Goal: Task Accomplishment & Management: Use online tool/utility

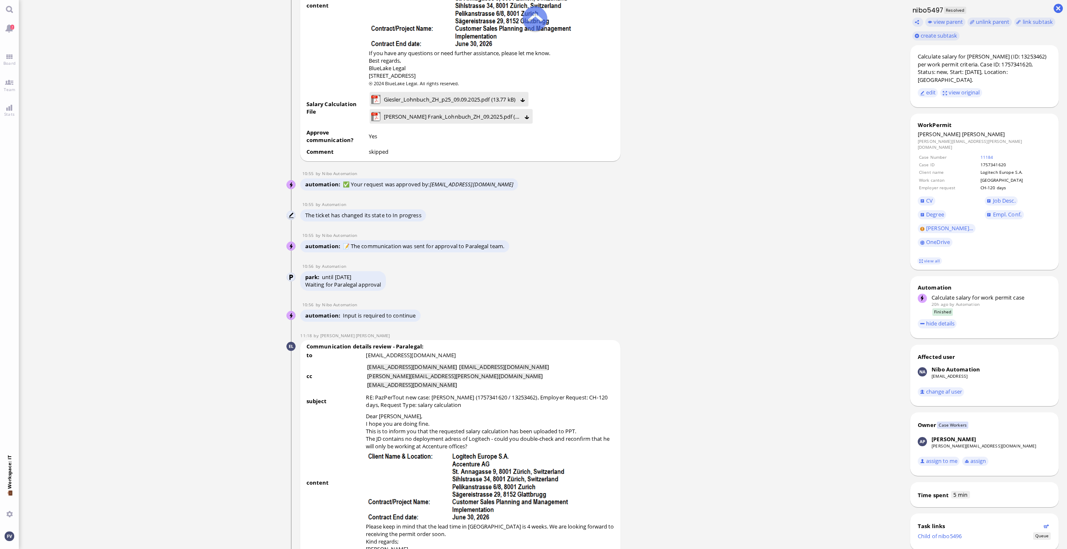
scroll to position [-1170, 0]
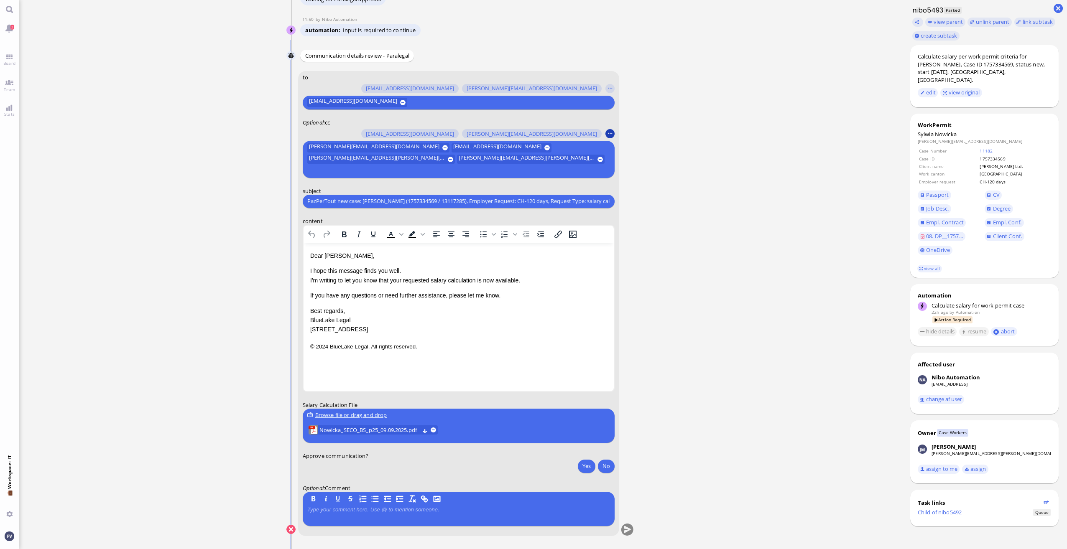
click at [611, 138] on button "button" at bounding box center [609, 133] width 9 height 9
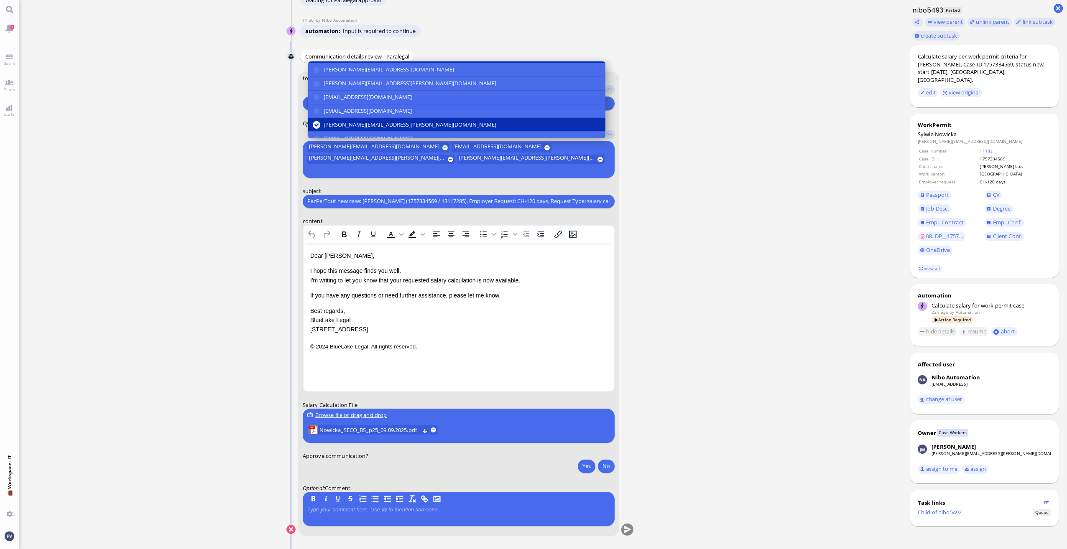
scroll to position [156, 0]
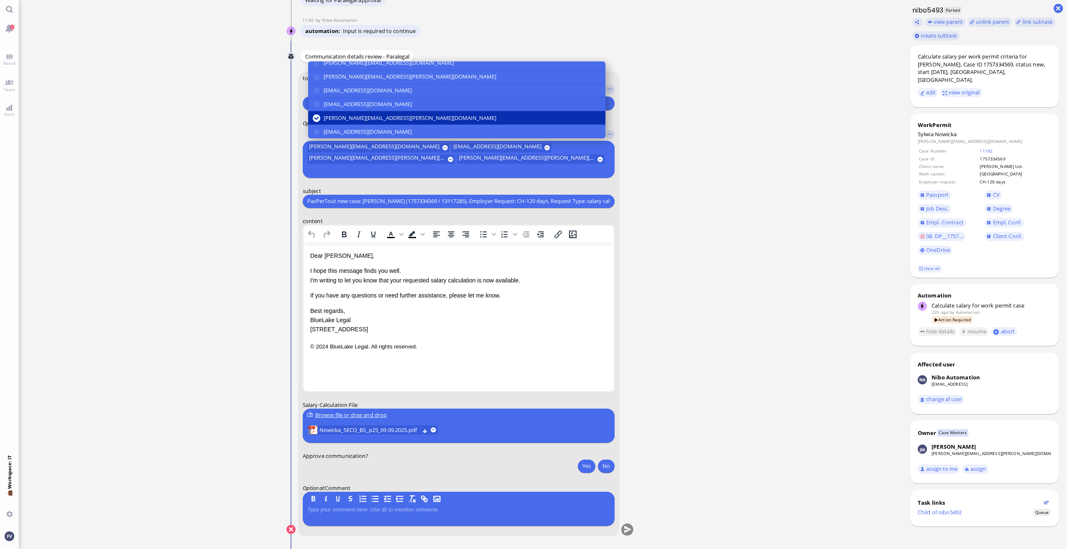
click at [490, 125] on button "[PERSON_NAME][EMAIL_ADDRESS][PERSON_NAME][DOMAIN_NAME]" at bounding box center [456, 118] width 297 height 14
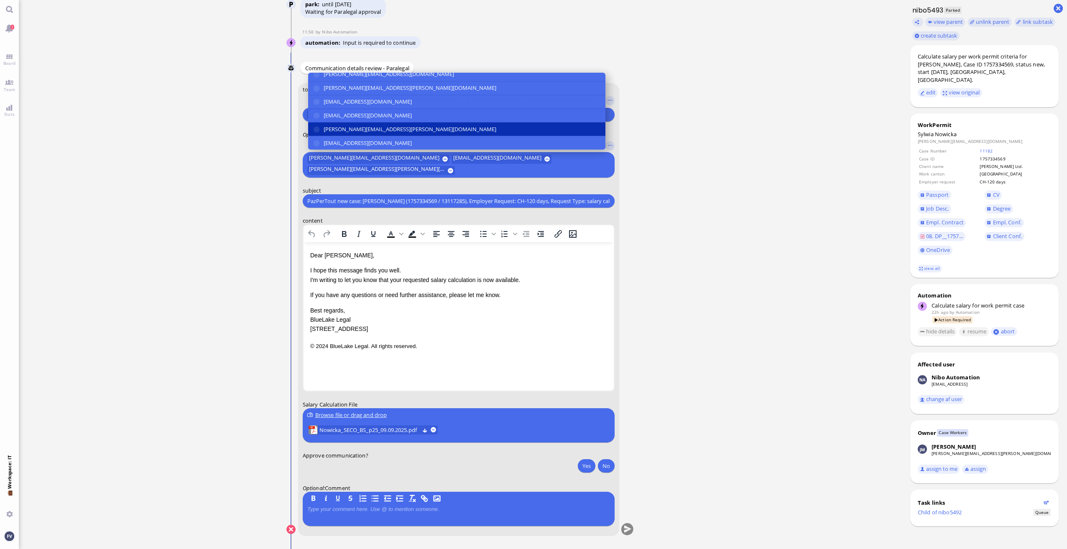
click at [490, 132] on button "[PERSON_NAME][EMAIL_ADDRESS][PERSON_NAME][DOMAIN_NAME]" at bounding box center [456, 130] width 297 height 14
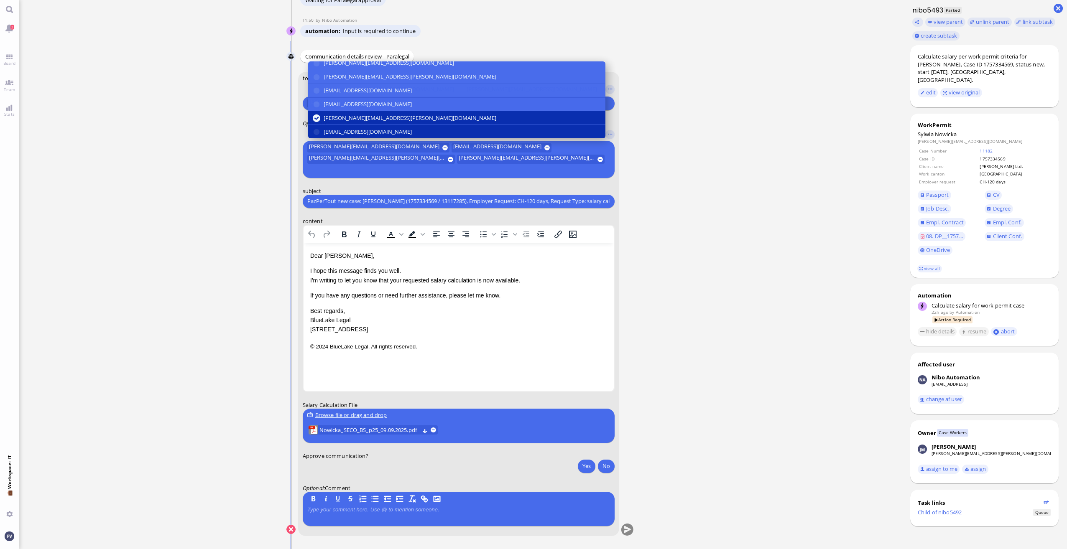
click at [489, 138] on button "[EMAIL_ADDRESS][DOMAIN_NAME]" at bounding box center [456, 131] width 297 height 13
click at [732, 207] on ticket "[DATE] 14:47 by Automation Automation Calculate eligible salary for work permit…" at bounding box center [460, 274] width 883 height 549
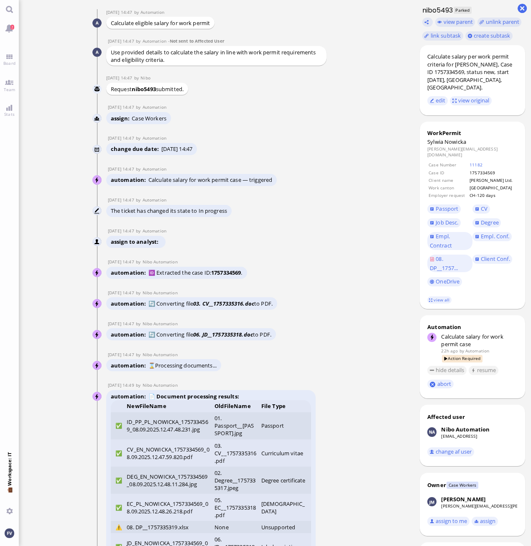
scroll to position [-2491, 0]
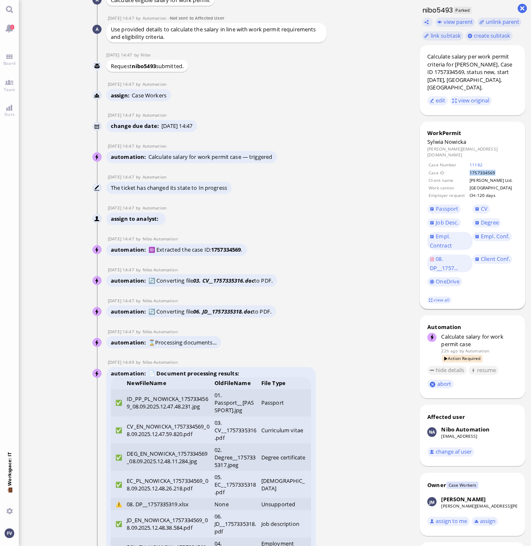
drag, startPoint x: 494, startPoint y: 157, endPoint x: 464, endPoint y: 159, distance: 30.6
click at [464, 169] on tr "Case ID 1757334569" at bounding box center [472, 172] width 89 height 7
click at [374, 331] on ticket "[DATE] 14:47 by Automation Automation Calculate eligible salary for work permit…" at bounding box center [216, 273] width 395 height 546
click at [469, 162] on link "11182" at bounding box center [475, 165] width 13 height 6
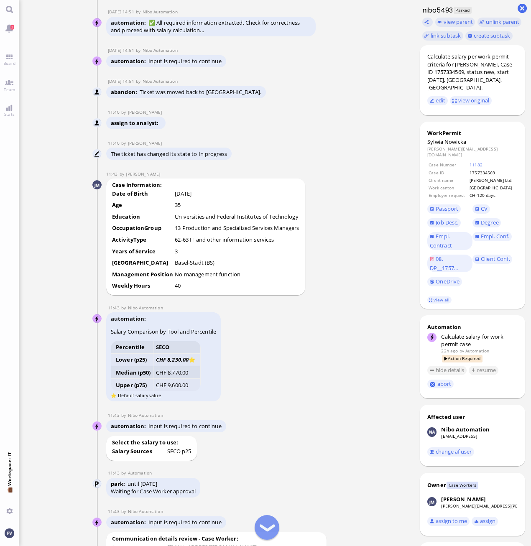
scroll to position [-860, 0]
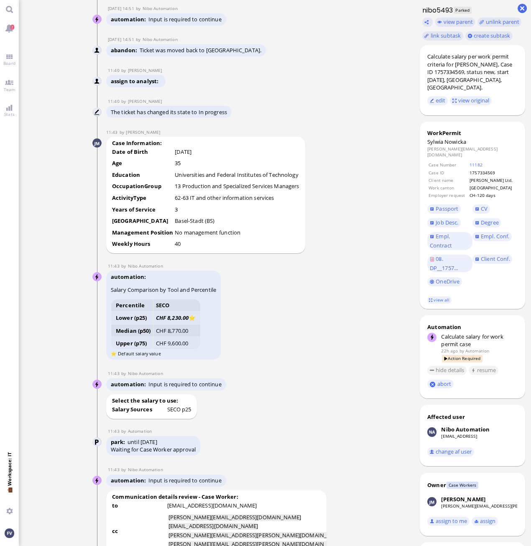
drag, startPoint x: 291, startPoint y: 500, endPoint x: 296, endPoint y: 501, distance: 4.6
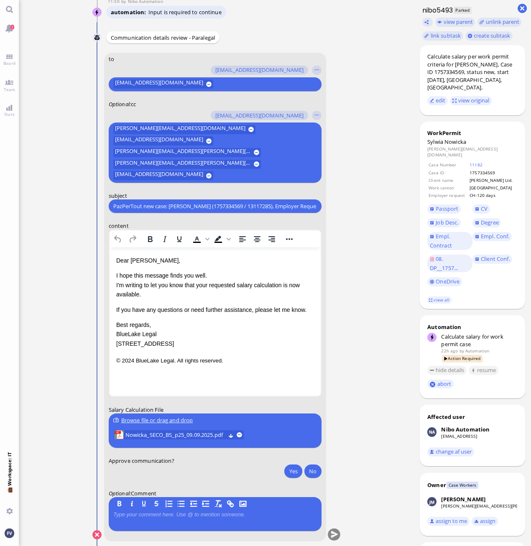
scroll to position [0, 0]
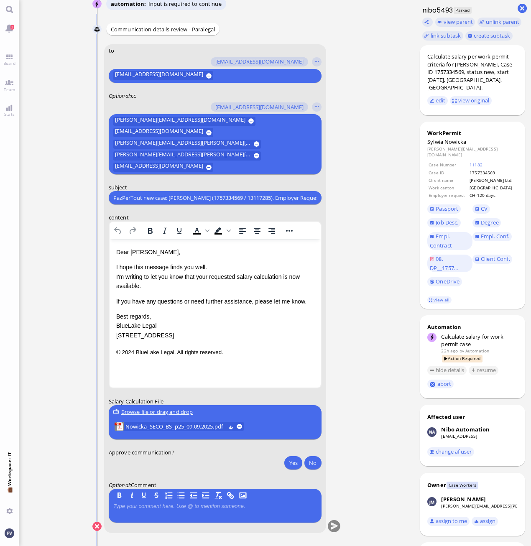
click at [373, 316] on ticket "[DATE] 14:47 by Automation Automation Calculate eligible salary for work permit…" at bounding box center [216, 273] width 395 height 546
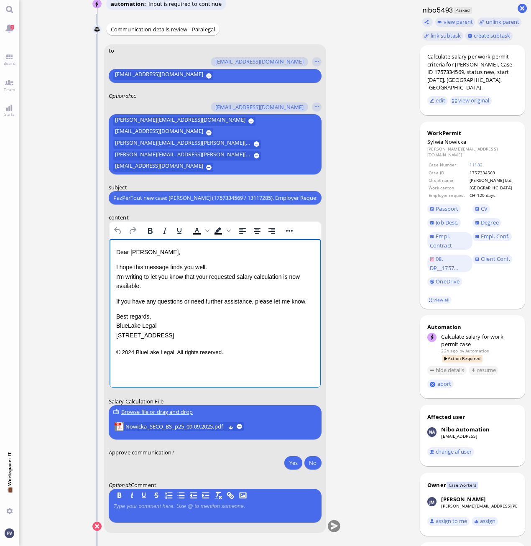
click at [285, 276] on p "I hope this message finds you well. I'm writing to let you know that your reque…" at bounding box center [215, 277] width 198 height 28
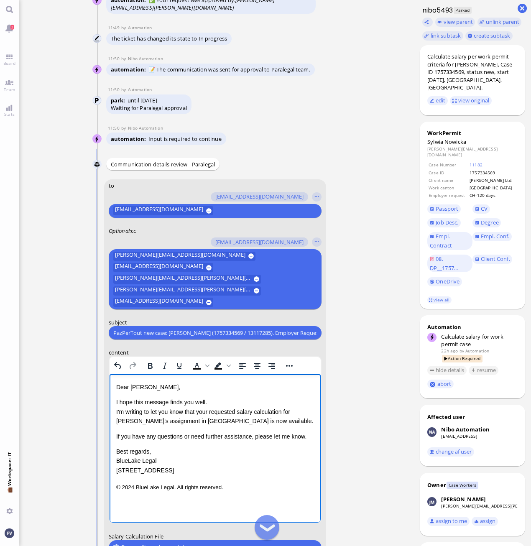
scroll to position [-125, 0]
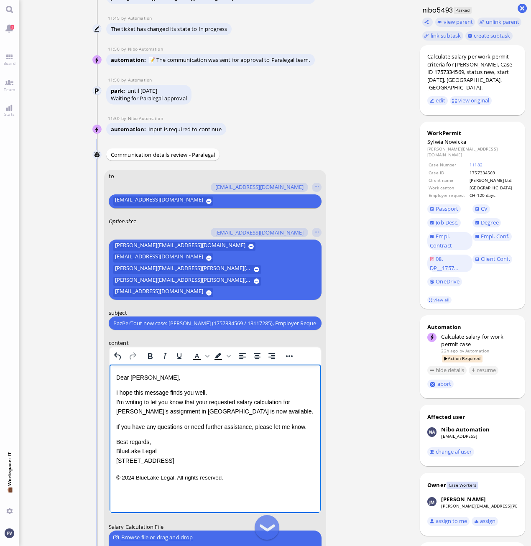
click at [116, 321] on input "PazPerTout new case: [PERSON_NAME] (1757334569 / 13117285), Employer Request: C…" at bounding box center [214, 323] width 203 height 9
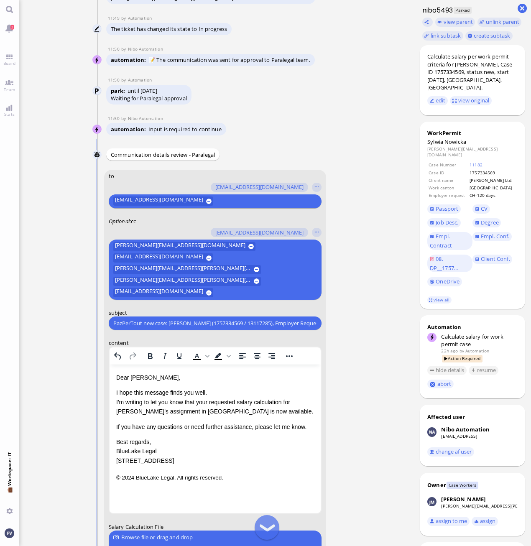
scroll to position [0, 124]
drag, startPoint x: 115, startPoint y: 323, endPoint x: 413, endPoint y: 332, distance: 299.0
click at [413, 332] on ticket "[DATE] 14:47 by Automation Automation Calculate eligible salary for work permit…" at bounding box center [216, 273] width 395 height 546
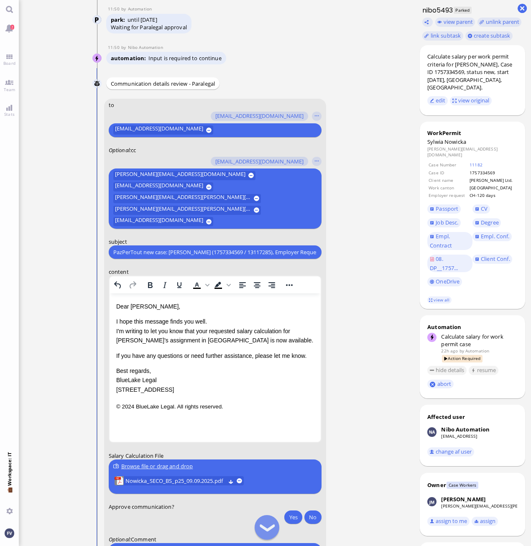
scroll to position [0, 0]
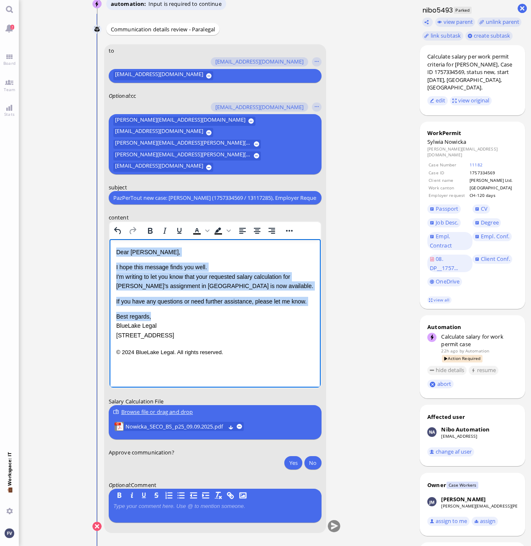
drag, startPoint x: 116, startPoint y: 250, endPoint x: 176, endPoint y: 319, distance: 91.3
click at [176, 319] on div "Dear [PERSON_NAME], I hope this message finds you well. I'm writing to let you …" at bounding box center [215, 293] width 198 height 92
copy div "Dear [PERSON_NAME], I hope this message finds you well. I'm writing to let you …"
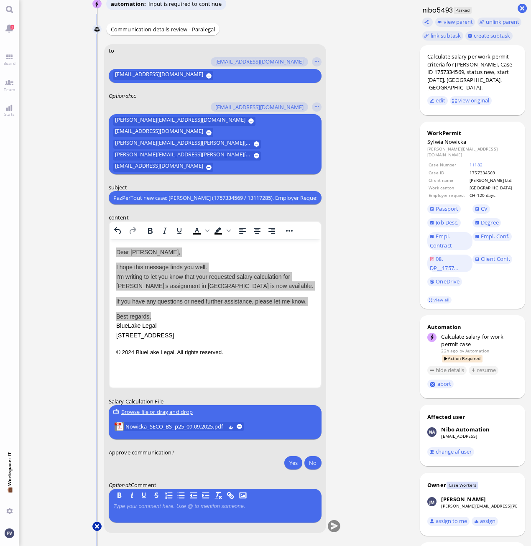
click at [97, 525] on button at bounding box center [96, 526] width 9 height 9
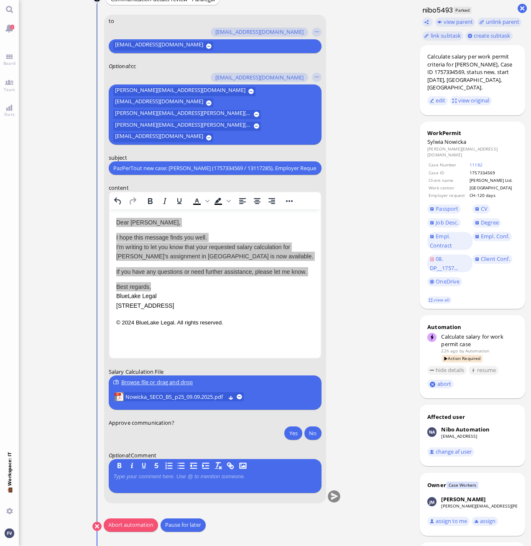
click at [135, 527] on button "Abort automation" at bounding box center [131, 524] width 54 height 13
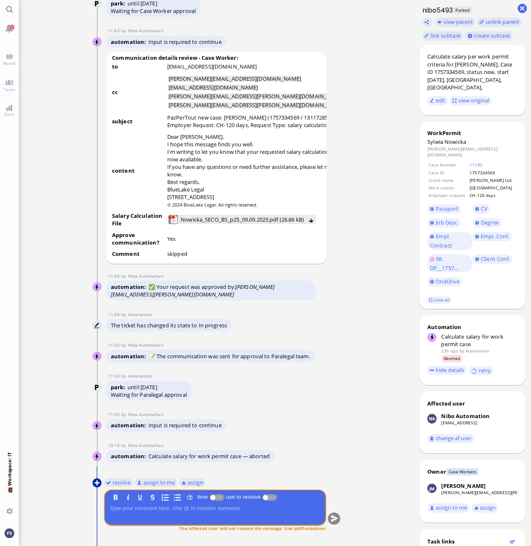
click at [96, 483] on button at bounding box center [96, 482] width 9 height 9
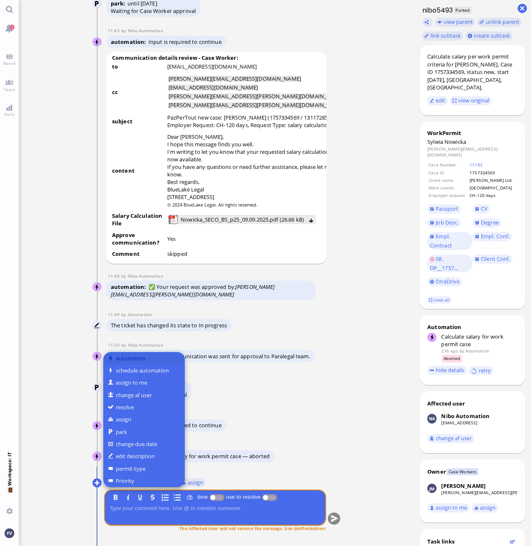
click at [135, 360] on button "automation" at bounding box center [144, 358] width 82 height 12
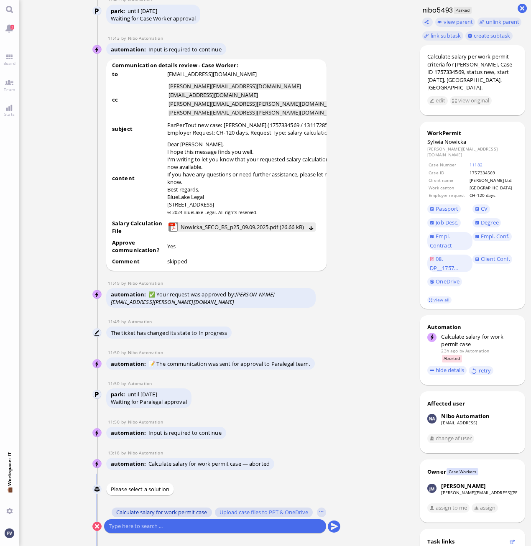
click at [145, 513] on span "Calculate salary for work permit case" at bounding box center [161, 512] width 91 height 7
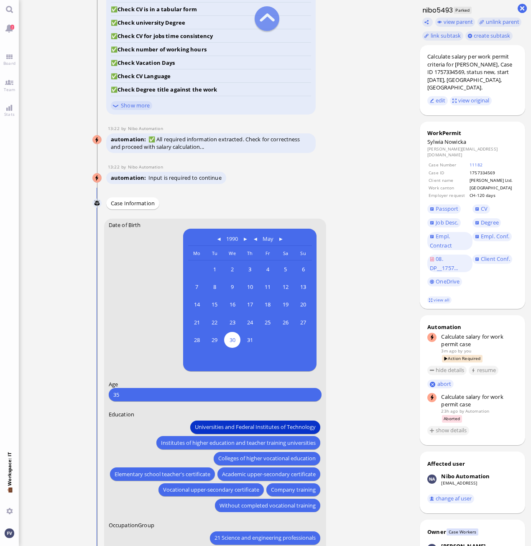
scroll to position [-334, 0]
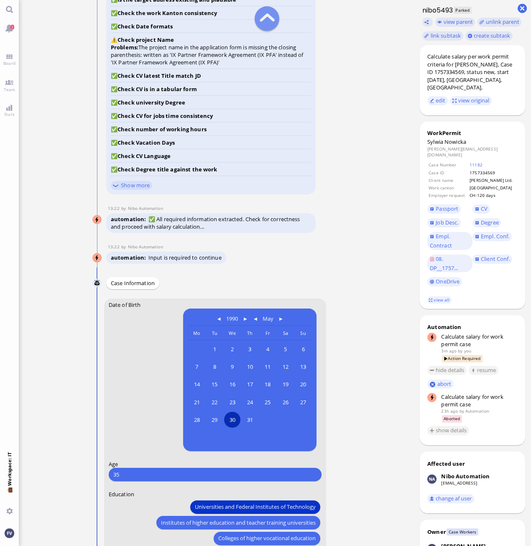
click at [232, 412] on span "30" at bounding box center [232, 420] width 16 height 16
click at [231, 412] on span "30" at bounding box center [232, 420] width 16 height 16
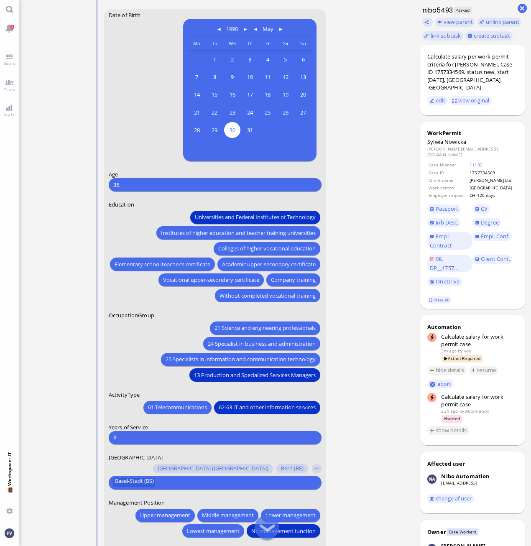
scroll to position [0, 0]
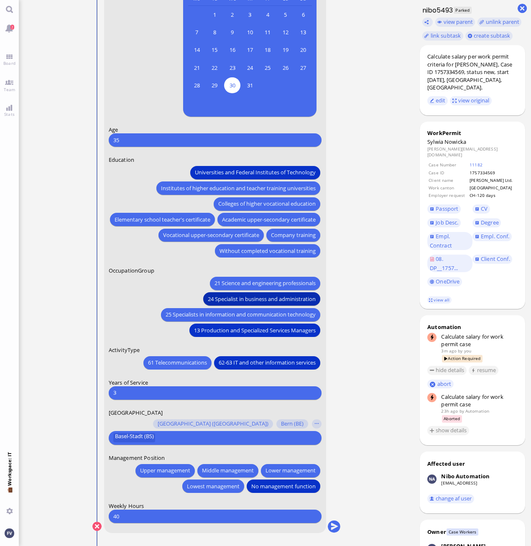
click at [271, 295] on span "24 Specialist in business and administration" at bounding box center [261, 298] width 108 height 9
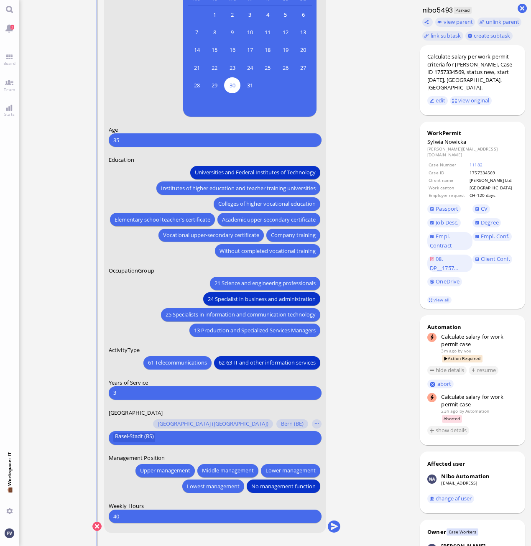
scroll to position [0, 0]
click at [331, 525] on button "submit" at bounding box center [333, 526] width 13 height 13
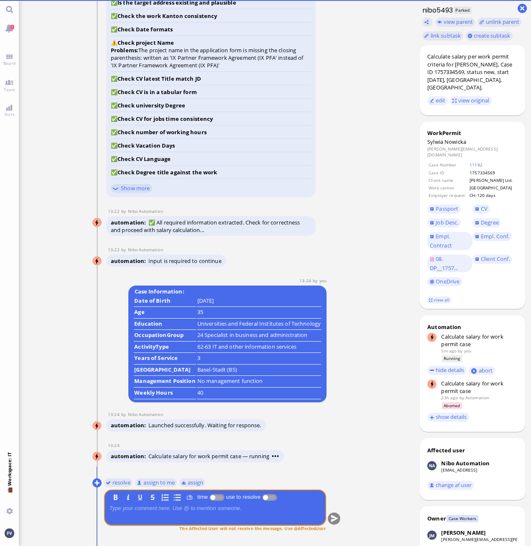
scroll to position [0, 0]
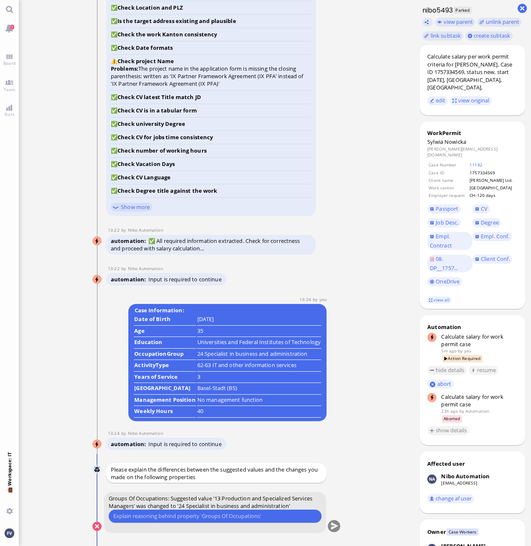
click at [196, 515] on input "text" at bounding box center [214, 516] width 203 height 9
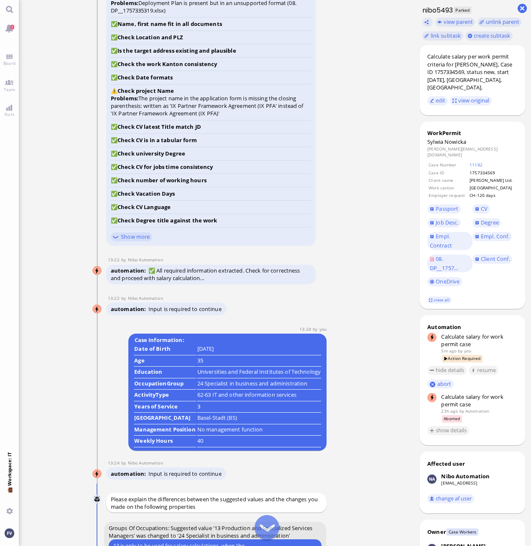
scroll to position [0, 0]
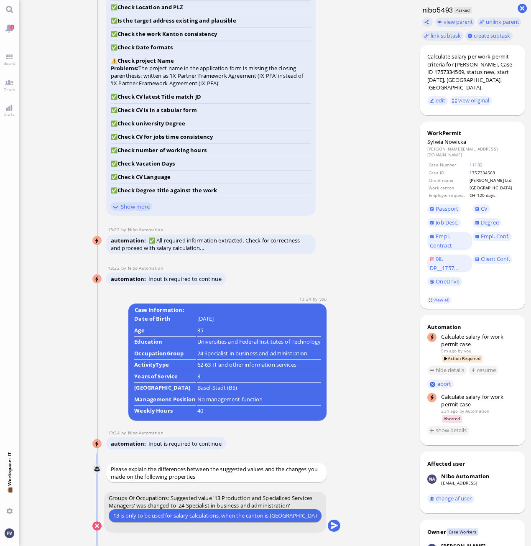
drag, startPoint x: 219, startPoint y: 515, endPoint x: 266, endPoint y: 515, distance: 46.4
click at [266, 515] on input "13 is only to be used for salary calculations, when the canton is [GEOGRAPHIC_D…" at bounding box center [214, 515] width 203 height 9
drag, startPoint x: 176, startPoint y: 516, endPoint x: 247, endPoint y: 517, distance: 70.6
click at [247, 517] on input "13 is only to be used for salary calculations, when the canton is [GEOGRAPHIC_D…" at bounding box center [214, 515] width 203 height 9
click at [247, 515] on input "13 is only to be used for assignments in the canton is [GEOGRAPHIC_DATA]." at bounding box center [214, 515] width 203 height 9
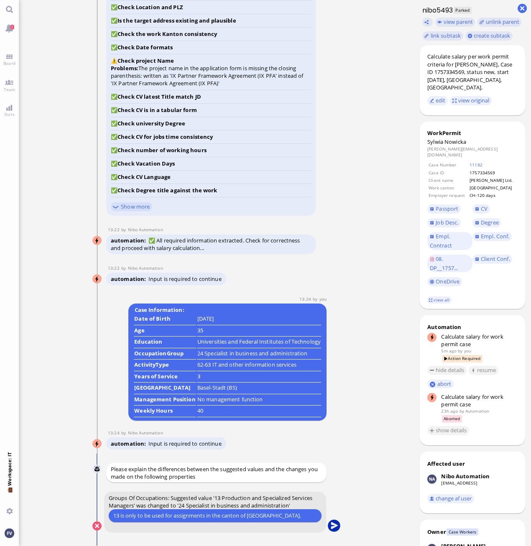
type input "13 is only to be used for assignments in the canton of [GEOGRAPHIC_DATA]."
click at [334, 524] on button "submit" at bounding box center [333, 526] width 13 height 13
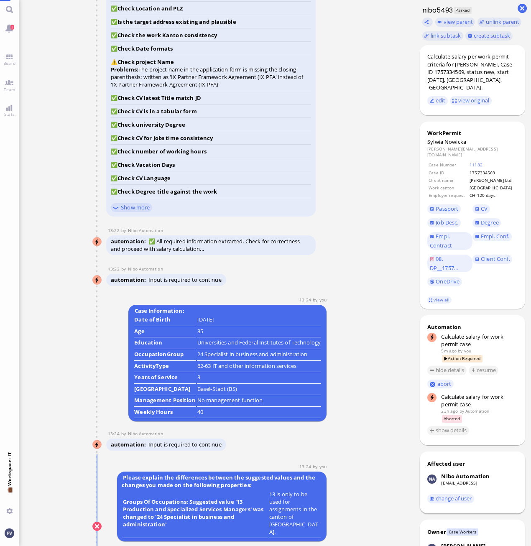
scroll to position [0, 0]
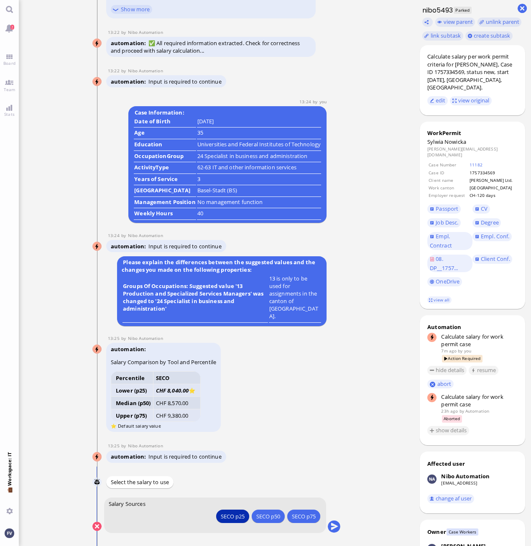
click at [229, 518] on div "SECO p25" at bounding box center [232, 516] width 24 height 9
click at [239, 519] on div "SECO p25" at bounding box center [232, 516] width 24 height 9
click at [333, 528] on button "submit" at bounding box center [333, 526] width 13 height 13
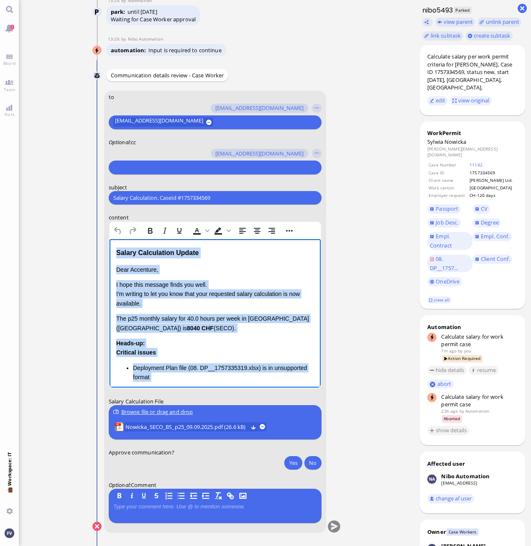
scroll to position [109, 0]
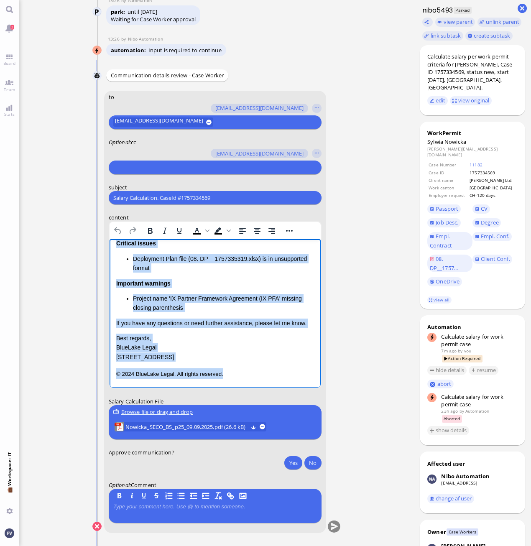
drag, startPoint x: 115, startPoint y: 252, endPoint x: 334, endPoint y: 641, distance: 446.6
click at [224, 388] on html "Salary Calculation Update Dear Accenture, I hope this message finds you well. I…" at bounding box center [214, 259] width 211 height 258
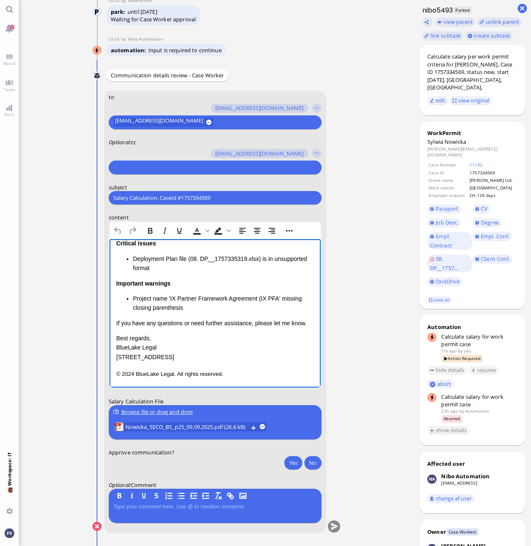
scroll to position [0, 0]
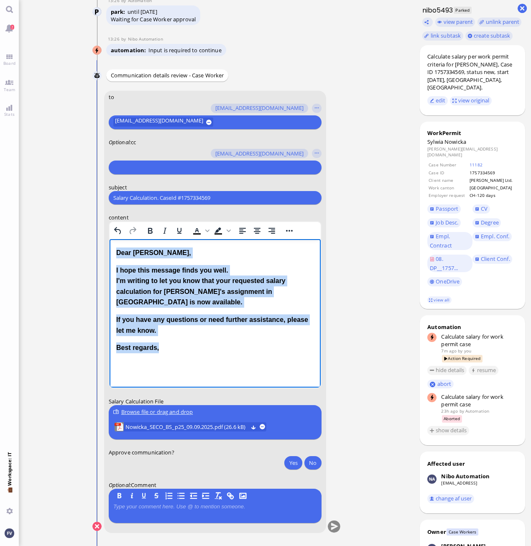
drag, startPoint x: 173, startPoint y: 341, endPoint x: 107, endPoint y: 248, distance: 113.4
click at [109, 248] on html "Dear [PERSON_NAME], I hope this message finds you well. I'm writing to let you …" at bounding box center [214, 300] width 211 height 122
drag, startPoint x: 150, startPoint y: 226, endPoint x: 68, endPoint y: 8, distance: 233.4
click at [150, 226] on icon "Bold" at bounding box center [150, 231] width 10 height 10
click at [152, 228] on icon "Bold" at bounding box center [150, 231] width 10 height 10
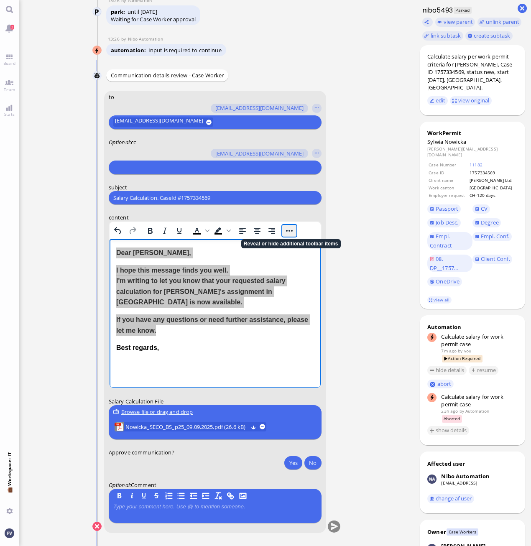
click at [293, 234] on button "Reveal or hide additional toolbar items" at bounding box center [289, 231] width 14 height 12
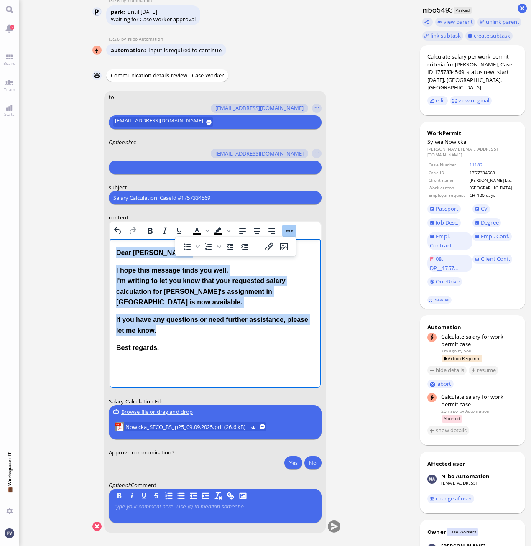
click at [303, 268] on p "I hope this message finds you well. I'm writing to let you know that your reque…" at bounding box center [215, 286] width 198 height 43
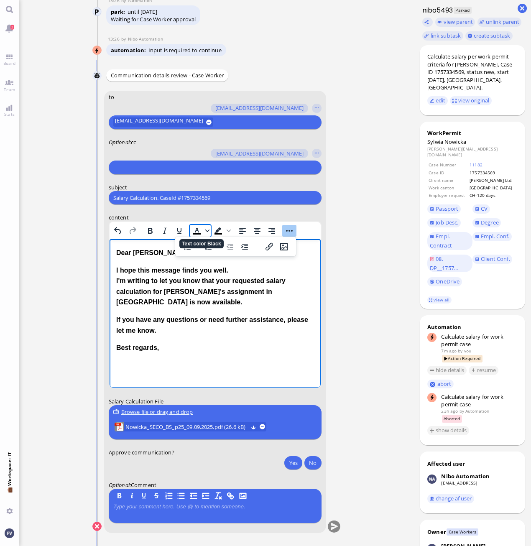
click at [207, 231] on icon "Text color Black" at bounding box center [207, 231] width 4 height 4
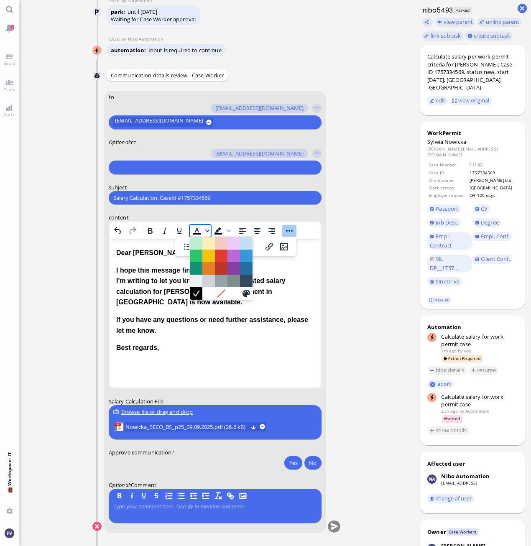
click at [207, 231] on icon "Text color Black" at bounding box center [207, 231] width 4 height 4
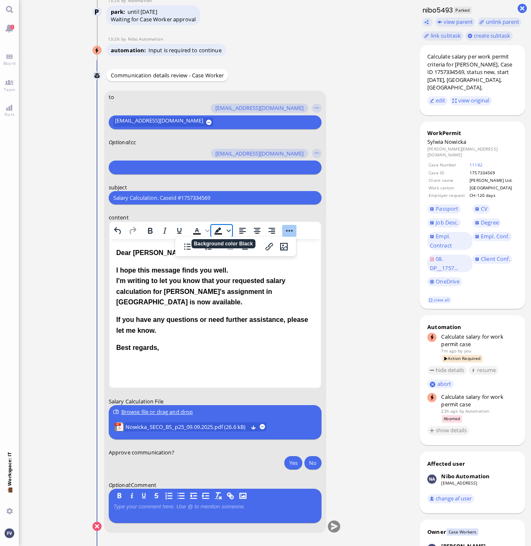
click at [228, 231] on icon "Background color Black" at bounding box center [228, 230] width 4 height 3
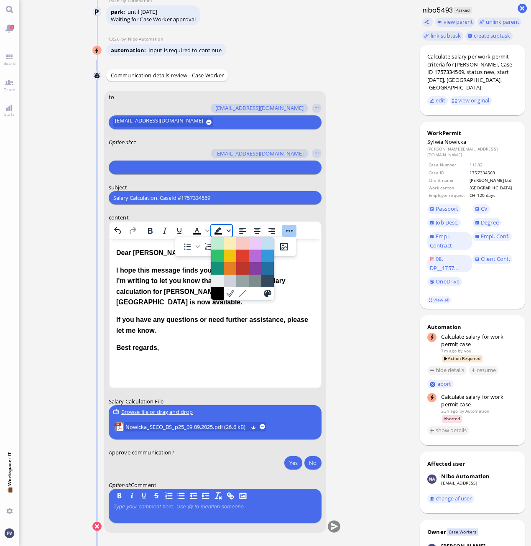
click at [228, 231] on icon "Background color Black" at bounding box center [228, 230] width 4 height 3
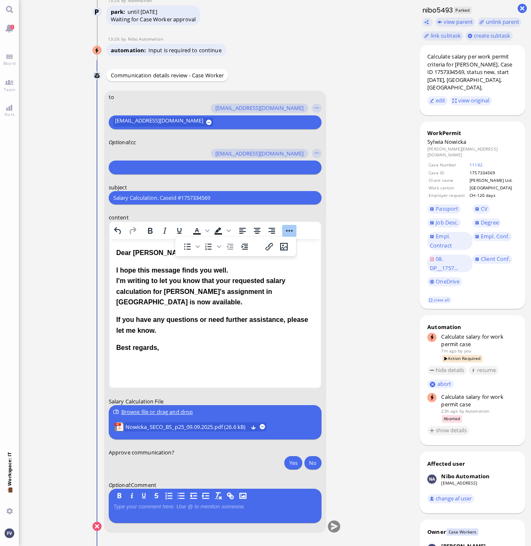
click at [239, 342] on p "Best regards," at bounding box center [215, 347] width 198 height 11
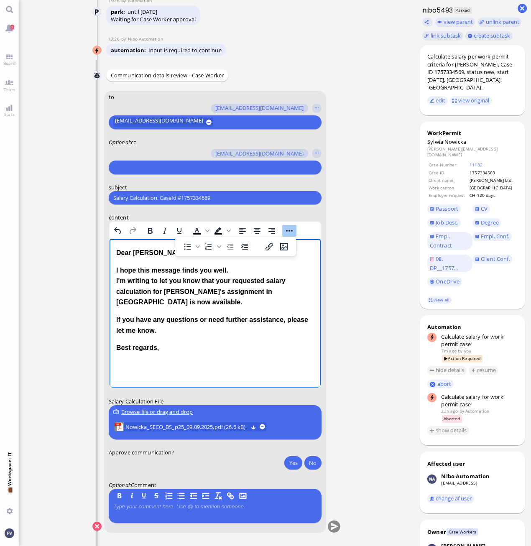
drag, startPoint x: 182, startPoint y: 344, endPoint x: 105, endPoint y: 252, distance: 120.2
click at [109, 252] on html "Dear [PERSON_NAME], I hope this message finds you well. I'm writing to let you …" at bounding box center [214, 300] width 211 height 122
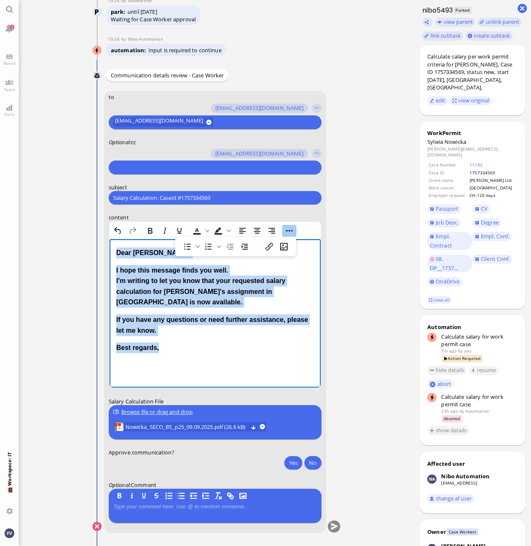
drag, startPoint x: 117, startPoint y: 251, endPoint x: 166, endPoint y: 350, distance: 110.3
click at [164, 350] on html "Dear [PERSON_NAME], I hope this message finds you well. I'm writing to let you …" at bounding box center [214, 300] width 211 height 122
copy div "Dear [PERSON_NAME], I hope this message finds you well. I'm writing to let you …"
click at [180, 342] on p "Best regards," at bounding box center [215, 347] width 198 height 11
drag, startPoint x: 176, startPoint y: 337, endPoint x: 195, endPoint y: 483, distance: 147.2
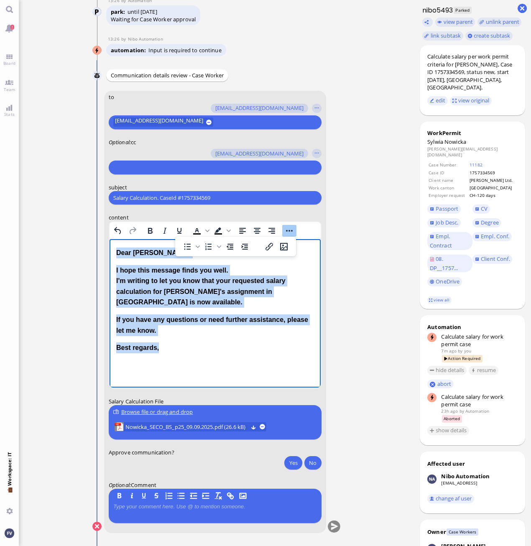
click at [109, 244] on html "Dear [PERSON_NAME], I hope this message finds you well. I'm writing to let you …" at bounding box center [214, 300] width 211 height 122
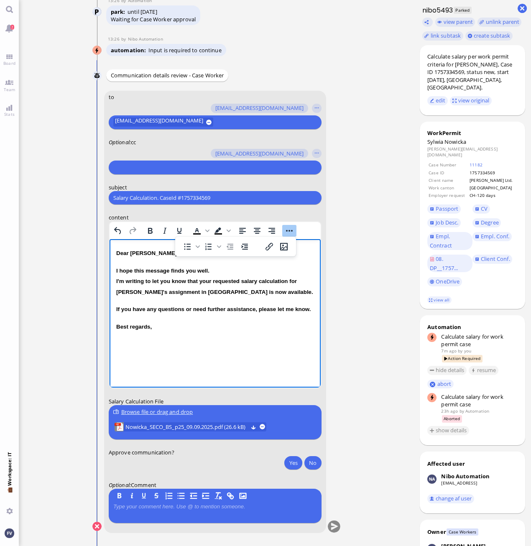
click at [246, 340] on html "Dear [PERSON_NAME], I hope this message finds you well. I'm writing to let you …" at bounding box center [214, 289] width 211 height 101
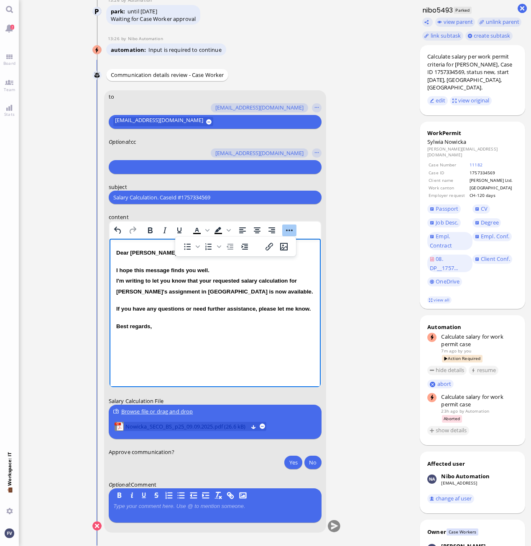
click at [193, 429] on span "Nowicka_SECO_BS_p25_09.09.2025.pdf (26.6 kB)" at bounding box center [186, 426] width 122 height 9
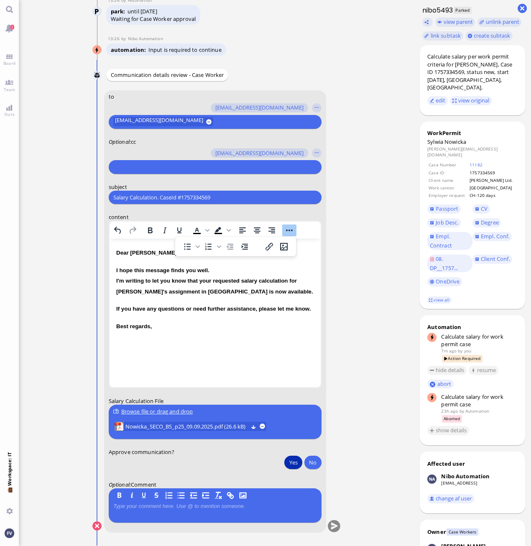
click at [292, 460] on button "Yes" at bounding box center [293, 462] width 18 height 13
click at [336, 525] on button "submit" at bounding box center [333, 526] width 13 height 13
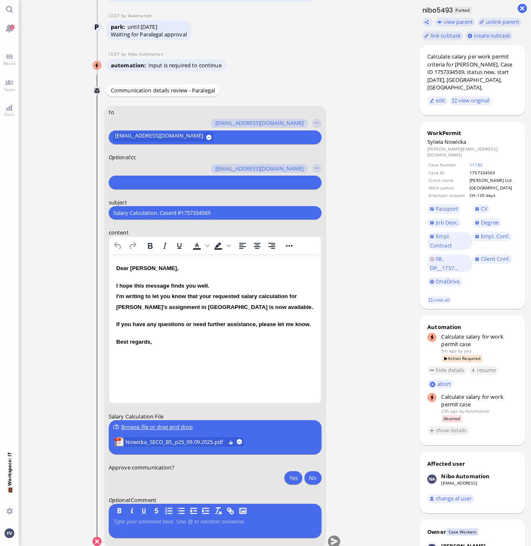
scroll to position [0, 0]
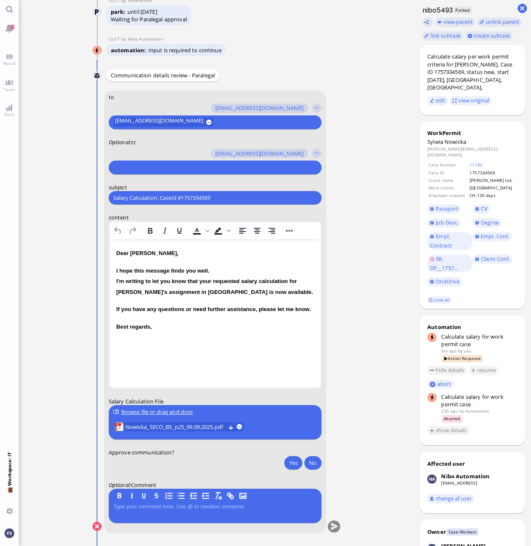
drag, startPoint x: 234, startPoint y: 196, endPoint x: 78, endPoint y: 192, distance: 155.6
click at [79, 192] on nitautoscroll "[DATE] 14:47 by Automation Automation Calculate eligible salary for work permit…" at bounding box center [217, 273] width 276 height 546
paste input "PazPerTout new case: [PERSON_NAME] (1757334569 / 13117285), Employer Request: C…"
type input "PazPerTout new case: [PERSON_NAME] (1757334569 / 13117285), Employer Request: C…"
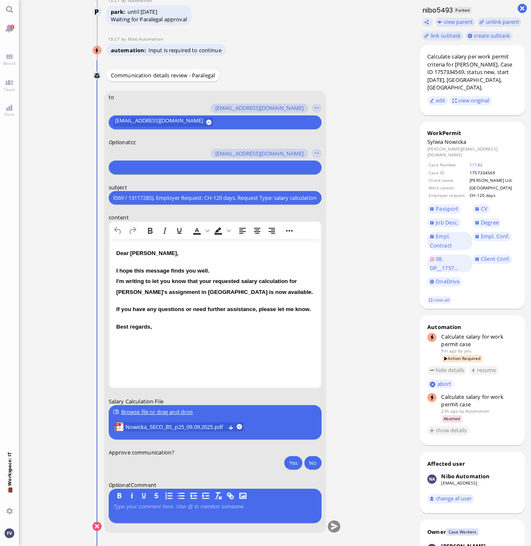
scroll to position [0, 0]
click at [176, 165] on input "text" at bounding box center [213, 167] width 201 height 9
click at [316, 155] on button "button" at bounding box center [316, 153] width 9 height 9
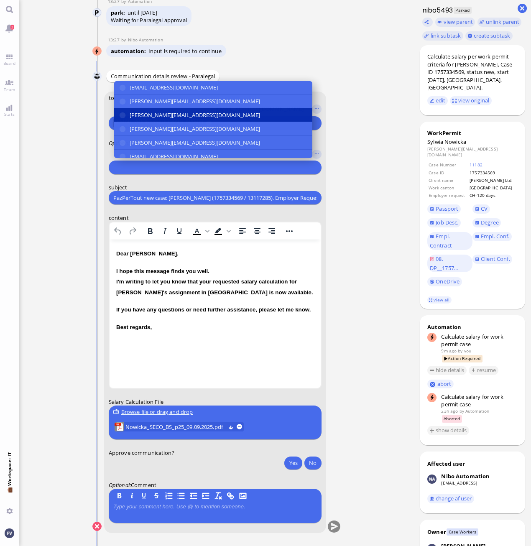
click at [235, 116] on button "[PERSON_NAME][EMAIL_ADDRESS][DOMAIN_NAME]" at bounding box center [213, 115] width 198 height 14
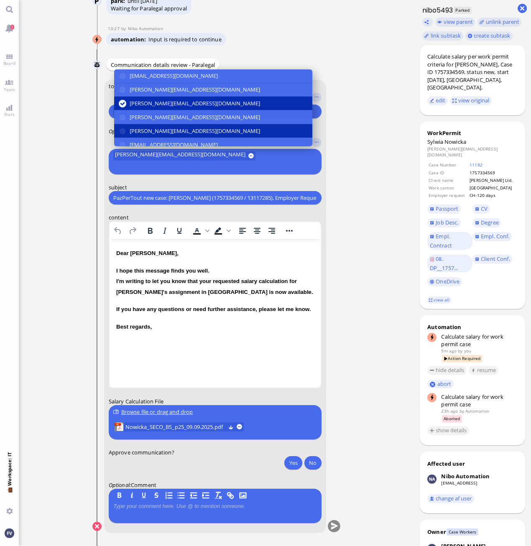
scroll to position [42, 0]
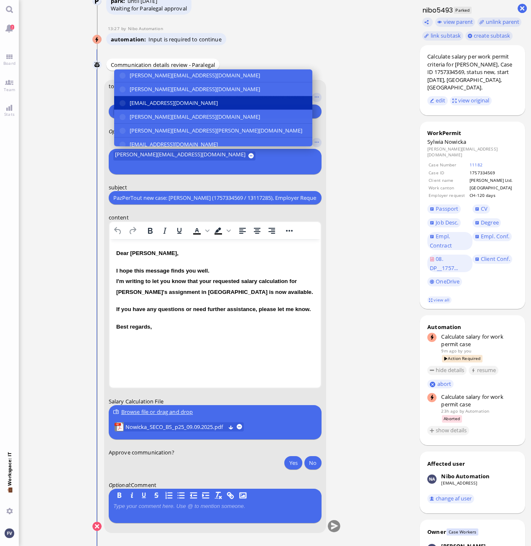
click at [230, 110] on button "[EMAIL_ADDRESS][DOMAIN_NAME]" at bounding box center [213, 104] width 198 height 14
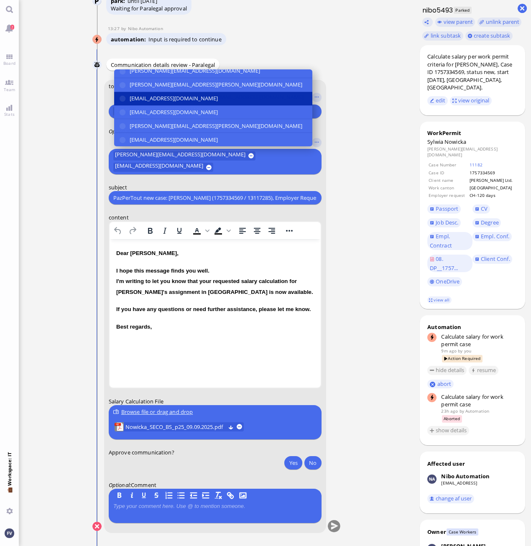
scroll to position [0, 0]
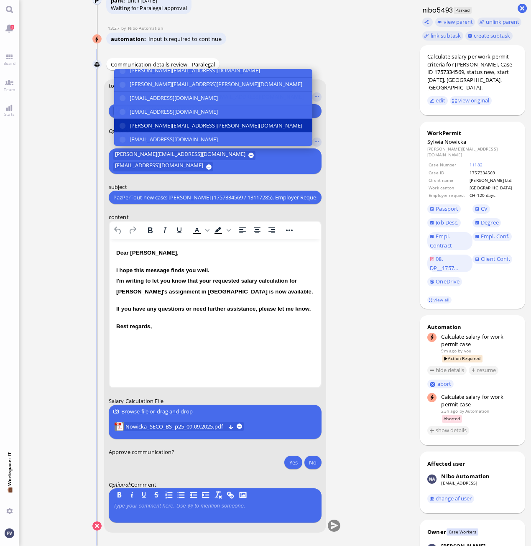
click at [234, 124] on button "[PERSON_NAME][EMAIL_ADDRESS][PERSON_NAME][DOMAIN_NAME]" at bounding box center [213, 126] width 198 height 14
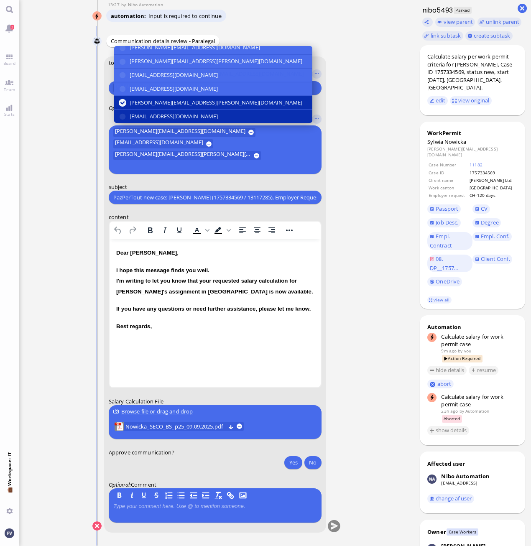
click at [235, 123] on button "[EMAIL_ADDRESS][DOMAIN_NAME]" at bounding box center [213, 116] width 198 height 13
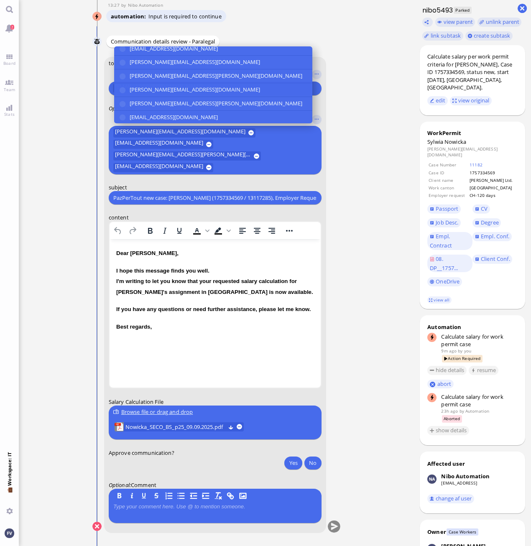
scroll to position [73, 0]
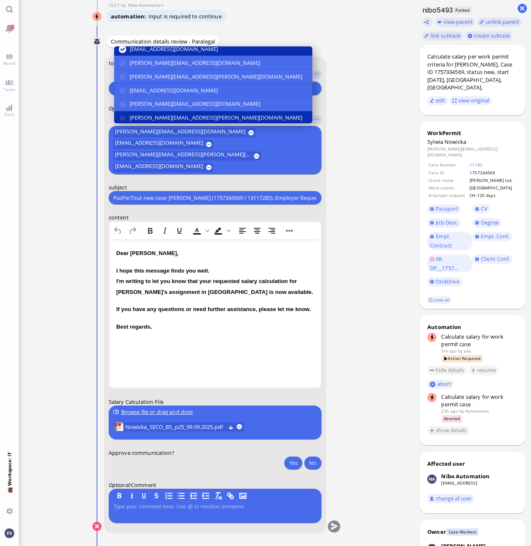
click at [224, 125] on button "[PERSON_NAME][EMAIL_ADDRESS][PERSON_NAME][DOMAIN_NAME]" at bounding box center [213, 118] width 198 height 14
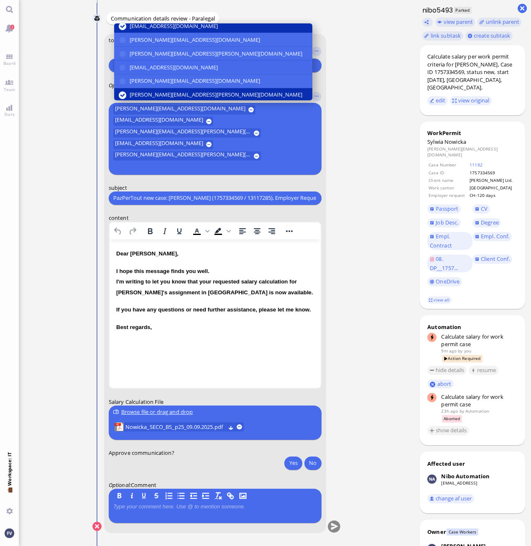
click at [362, 231] on ticket "[DATE] 14:47 by Automation Automation Calculate eligible salary for work permit…" at bounding box center [216, 273] width 395 height 546
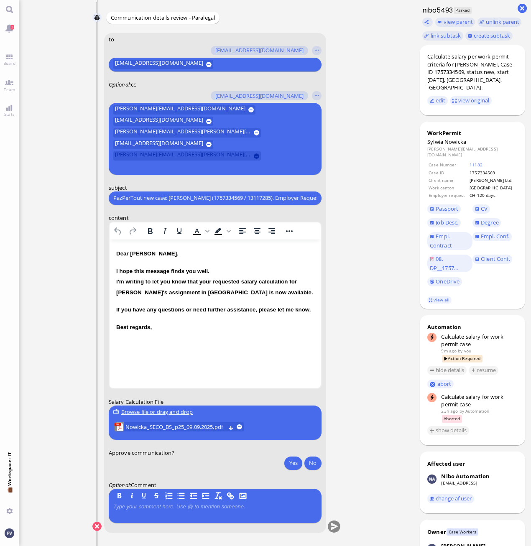
click at [254, 159] on button at bounding box center [256, 155] width 5 height 5
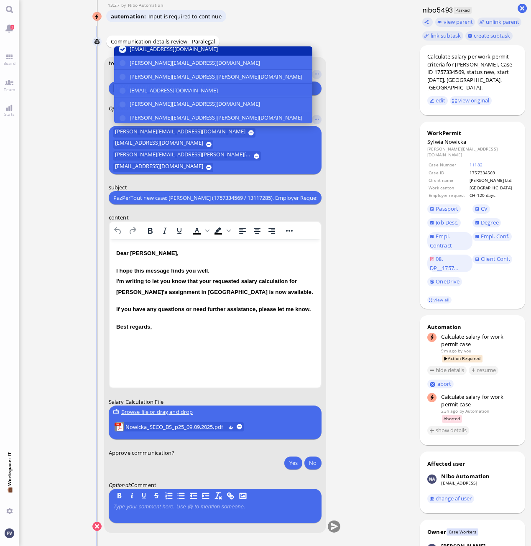
click at [410, 195] on ticket "[DATE] 14:47 by Automation Automation Calculate eligible salary for work permit…" at bounding box center [216, 273] width 395 height 546
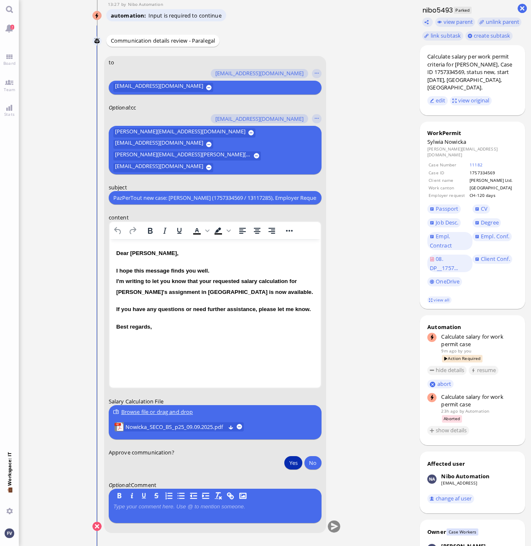
click at [288, 464] on button "Yes" at bounding box center [293, 462] width 18 height 13
click at [336, 528] on button "submit" at bounding box center [333, 526] width 13 height 13
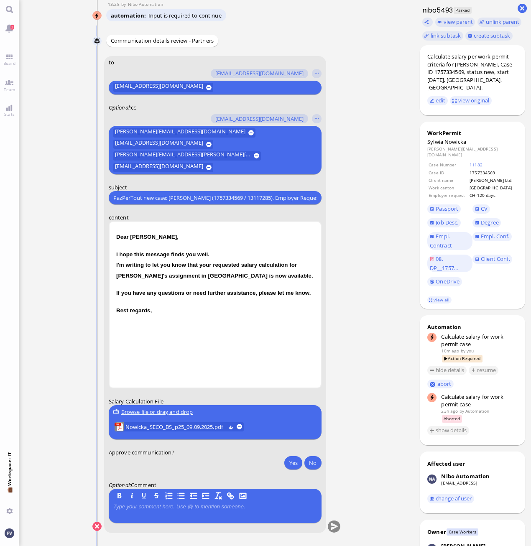
scroll to position [0, 0]
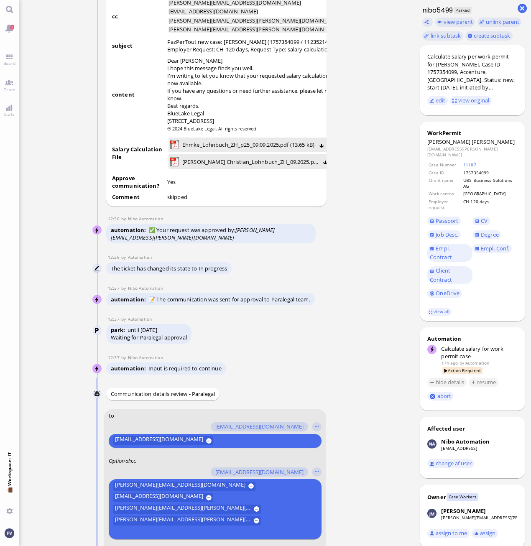
scroll to position [-711, 0]
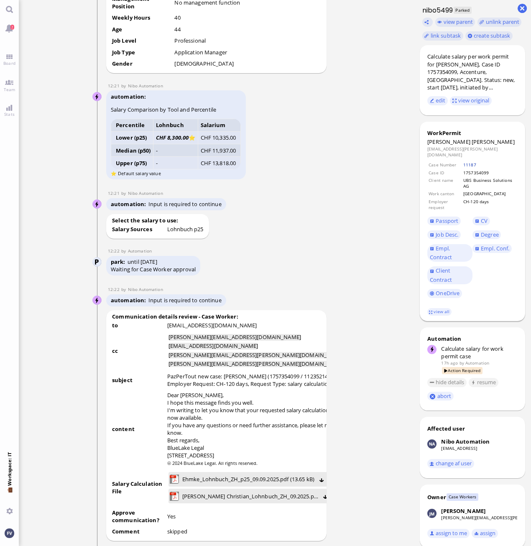
click at [472, 162] on link "11187" at bounding box center [469, 165] width 13 height 6
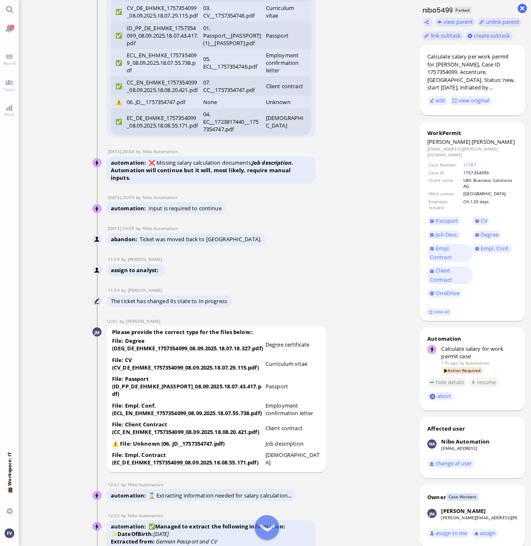
scroll to position [-2514, 0]
click at [473, 162] on link "11187" at bounding box center [469, 165] width 13 height 6
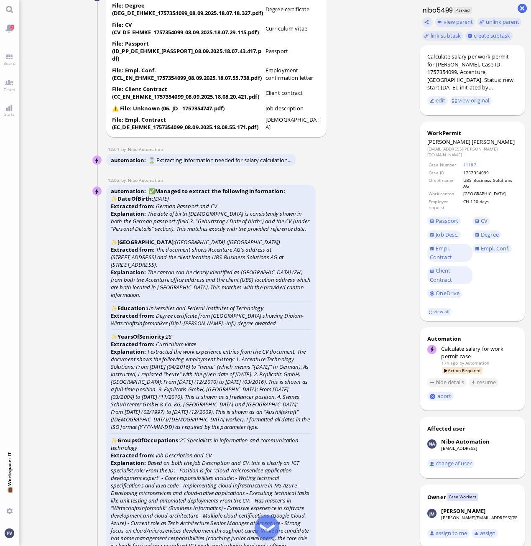
scroll to position [-2138, 0]
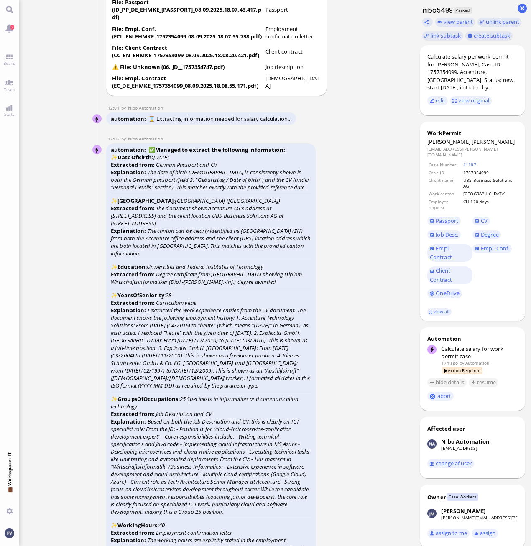
drag, startPoint x: 193, startPoint y: 319, endPoint x: 354, endPoint y: 297, distance: 162.4
click at [354, 297] on nitautoscroll "08 Sep 20:06 by Automation Automation Calculate eligible salary for work permit…" at bounding box center [217, 273] width 276 height 546
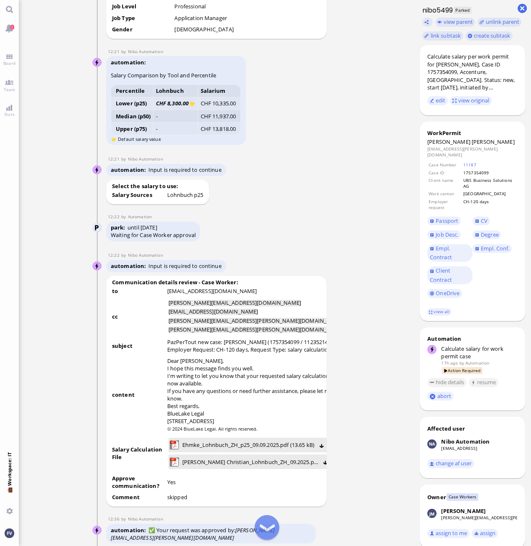
scroll to position [-675, 0]
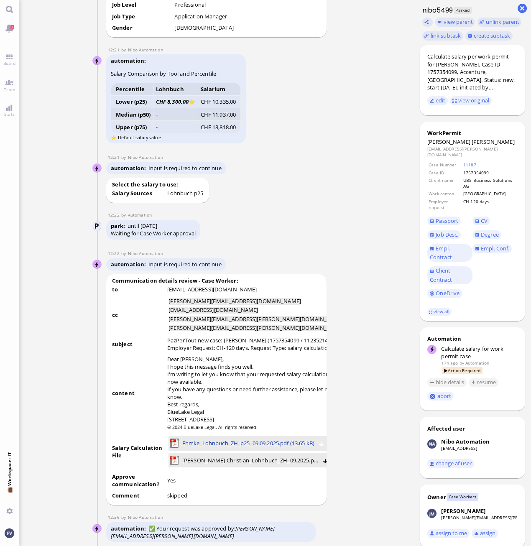
click at [243, 448] on span "Ehmke_Lohnbuch_ZH_p25_09.09.2025.pdf (13.65 kB)" at bounding box center [248, 443] width 132 height 9
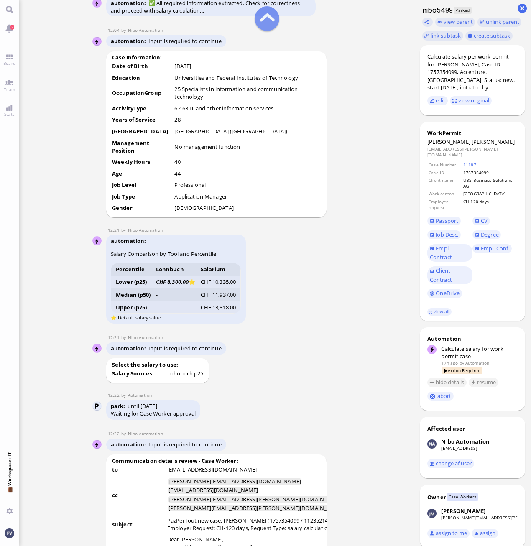
scroll to position [-884, 0]
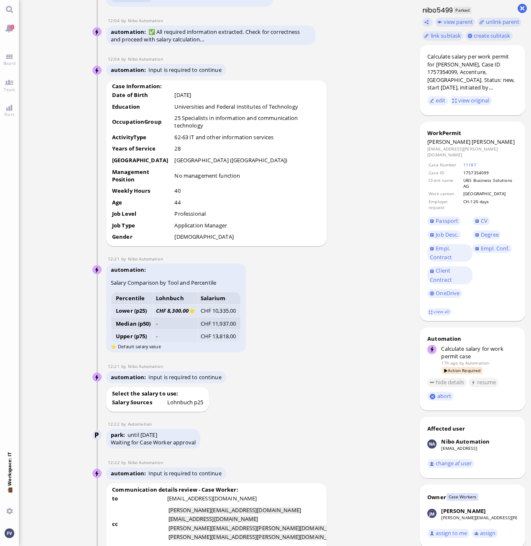
click at [310, 412] on div "Select the salary to use: Salary Sources Lohnbuch p25" at bounding box center [216, 399] width 221 height 25
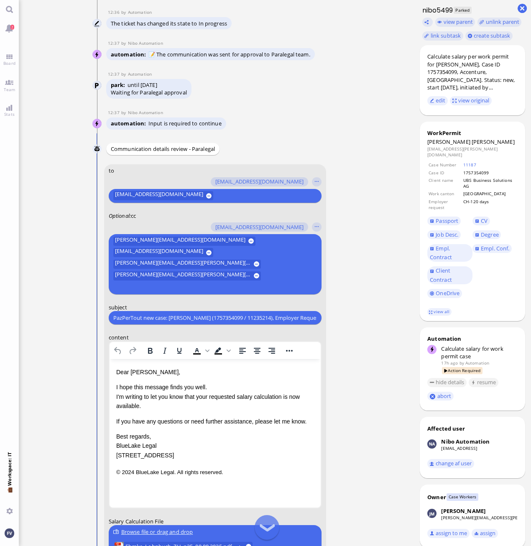
scroll to position [-89, 0]
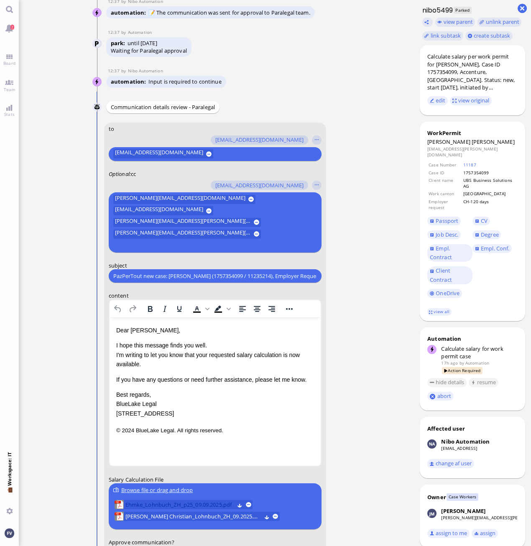
click at [222, 502] on span "Ehmke_Lohnbuch_ZH_p25_09.09.2025.pdf" at bounding box center [179, 504] width 109 height 9
click at [209, 517] on span "EHMKE Christian_Lohnbuch_ZH_09.2025.pdf" at bounding box center [193, 516] width 136 height 9
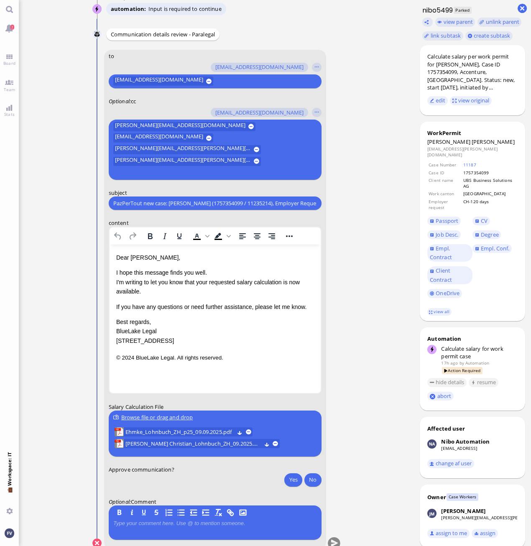
scroll to position [0, 0]
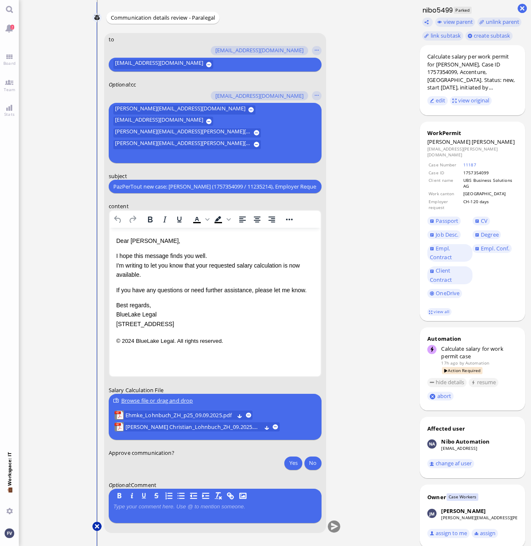
click at [96, 525] on button at bounding box center [96, 526] width 9 height 9
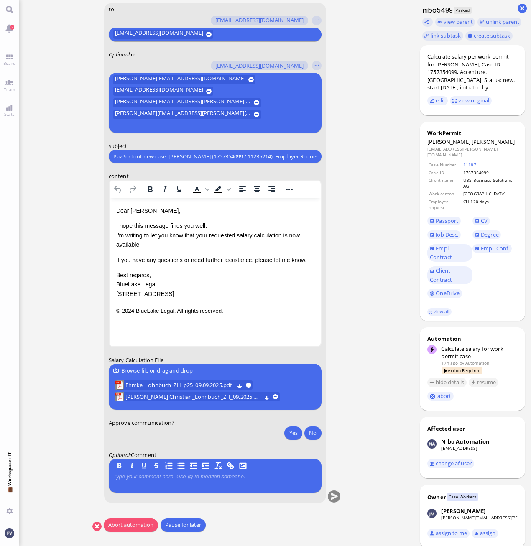
click at [130, 526] on button "Abort automation" at bounding box center [131, 524] width 54 height 13
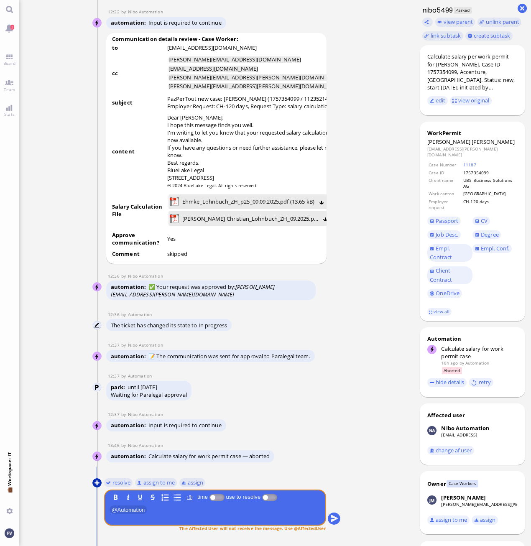
click at [98, 484] on button at bounding box center [96, 482] width 9 height 9
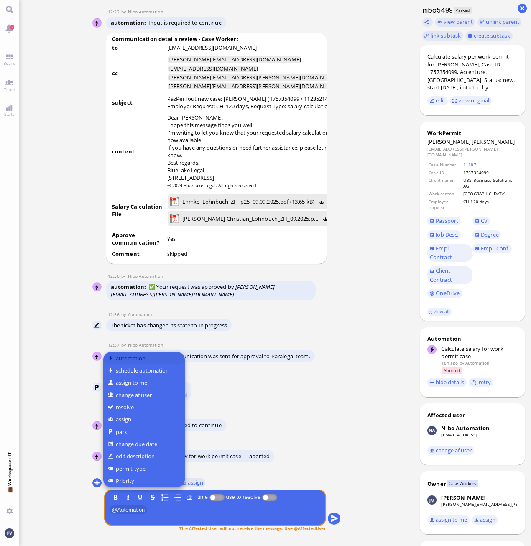
click at [135, 354] on button "automation" at bounding box center [144, 358] width 82 height 12
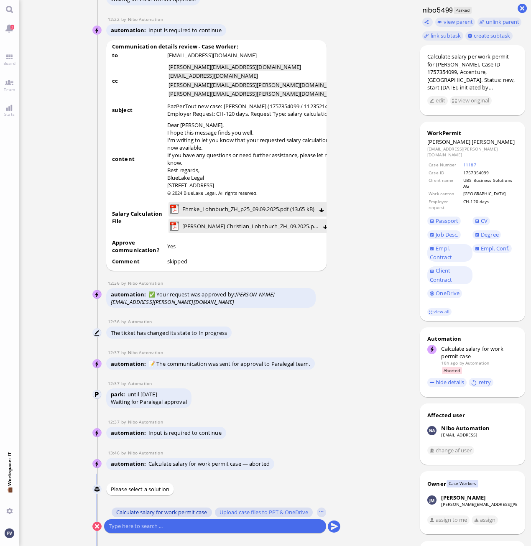
click at [149, 512] on span "Calculate salary for work permit case" at bounding box center [161, 512] width 91 height 7
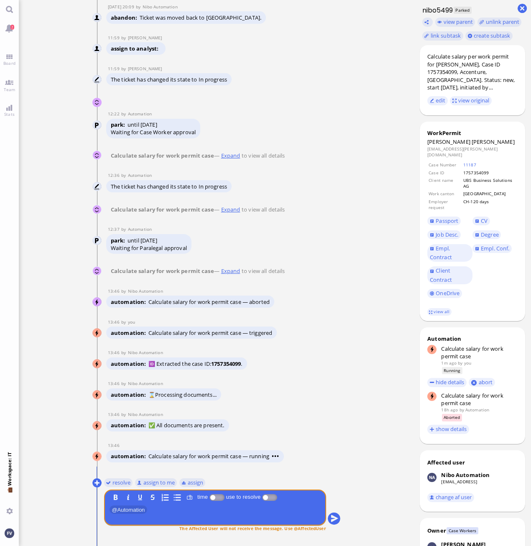
drag, startPoint x: 168, startPoint y: 503, endPoint x: 156, endPoint y: 494, distance: 14.6
drag, startPoint x: 156, startPoint y: 494, endPoint x: 374, endPoint y: 436, distance: 225.8
click at [374, 436] on ticket "08 Sep 20:06 by Automation Automation Calculate eligible salary for work permit…" at bounding box center [216, 273] width 395 height 546
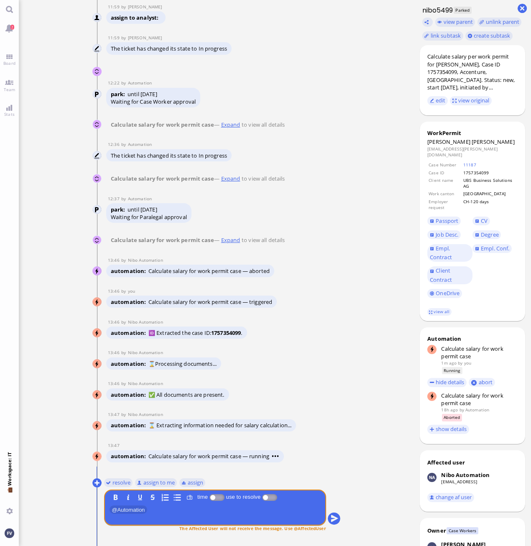
drag, startPoint x: 272, startPoint y: 403, endPoint x: 353, endPoint y: 456, distance: 97.2
click at [353, 456] on nitautoscroll "08 Sep 20:06 by Automation Automation Calculate eligible salary for work permit…" at bounding box center [217, 273] width 276 height 546
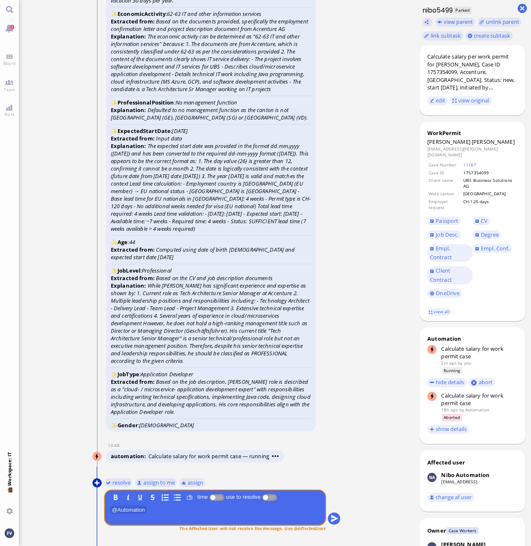
click at [96, 482] on button at bounding box center [96, 482] width 9 height 9
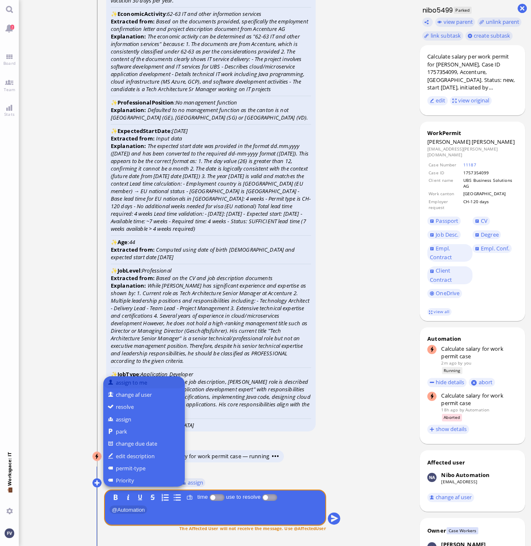
click at [143, 383] on button "assign to me" at bounding box center [144, 382] width 82 height 12
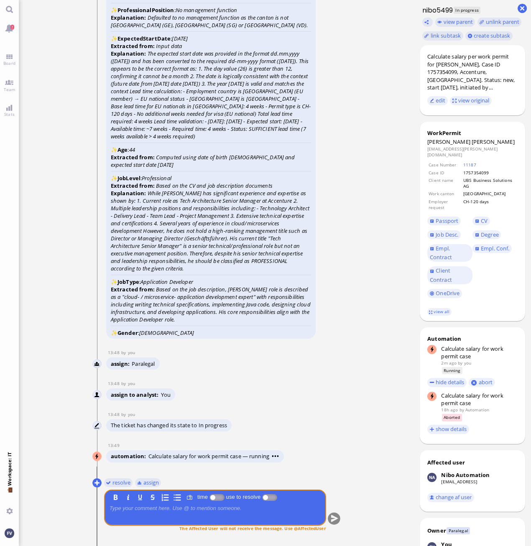
click at [321, 350] on conversation-line "13:48 by You You assign Paralegal" at bounding box center [216, 360] width 248 height 22
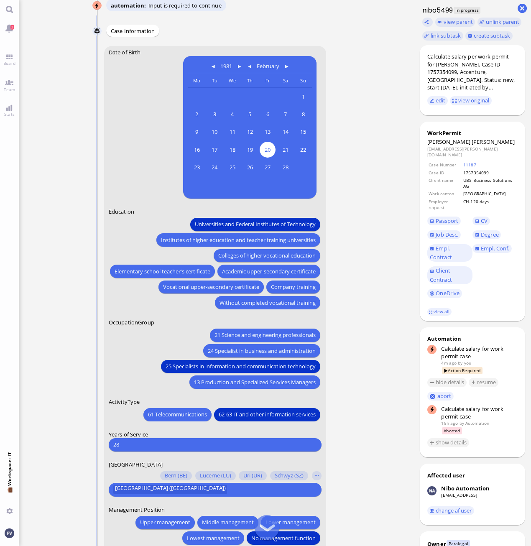
scroll to position [-167, 0]
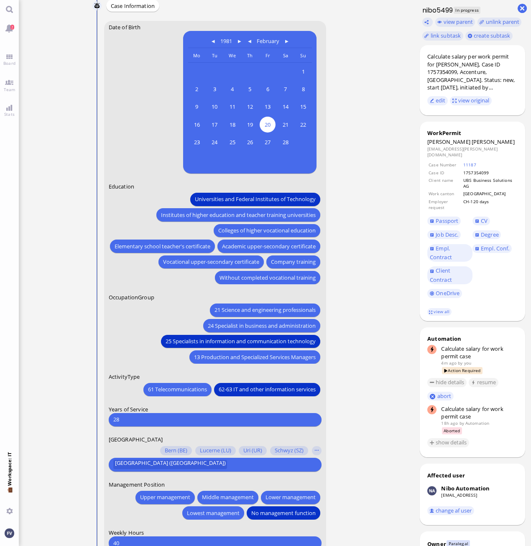
drag, startPoint x: 140, startPoint y: 418, endPoint x: 94, endPoint y: 416, distance: 45.6
click at [94, 416] on conversation-line "You Date of Birth 1981 February Monday Mo Tuesday Tu Wednesday We Thursday Th F…" at bounding box center [216, 366] width 248 height 690
click at [140, 422] on input "28" at bounding box center [214, 419] width 203 height 9
drag, startPoint x: 133, startPoint y: 418, endPoint x: 103, endPoint y: 418, distance: 30.1
click at [103, 418] on conversation-line "You Date of Birth 1981 February Monday Mo Tuesday Tu Wednesday We Thursday Th F…" at bounding box center [216, 366] width 248 height 690
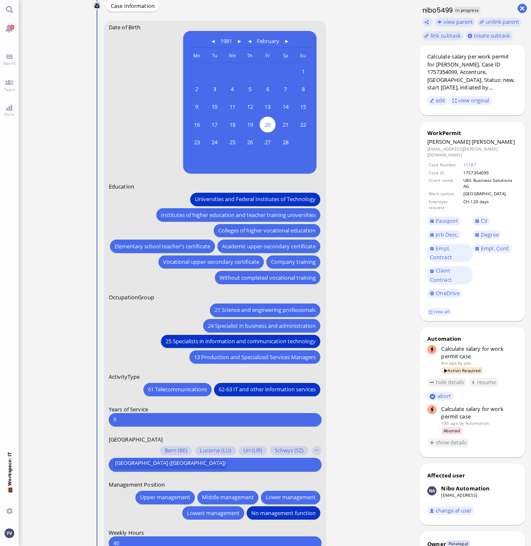
type input "9"
click at [355, 422] on ticket "08 Sep 20:06 by Automation Automation Calculate eligible salary for work permit…" at bounding box center [216, 273] width 395 height 546
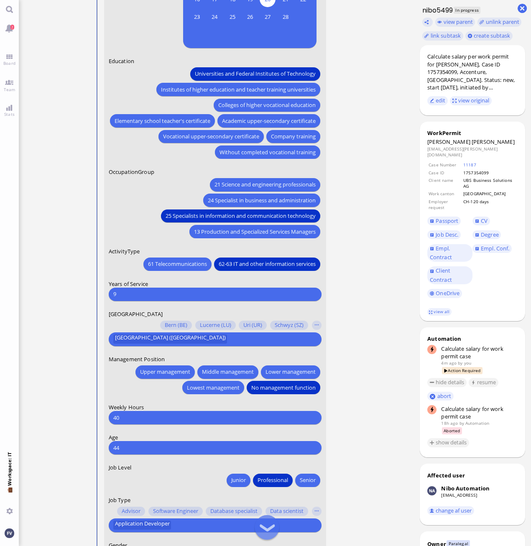
scroll to position [0, 0]
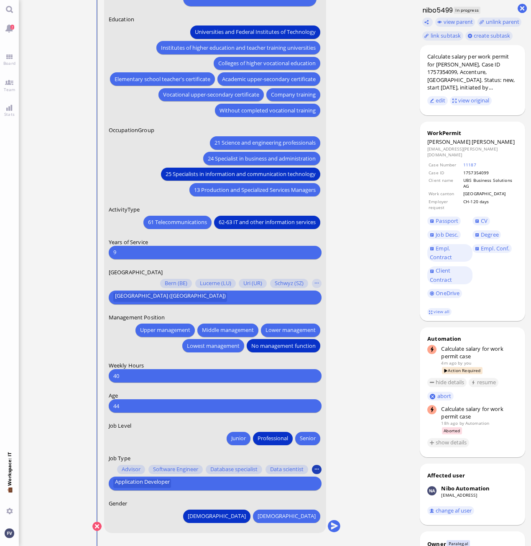
click at [316, 468] on button "button" at bounding box center [316, 469] width 9 height 9
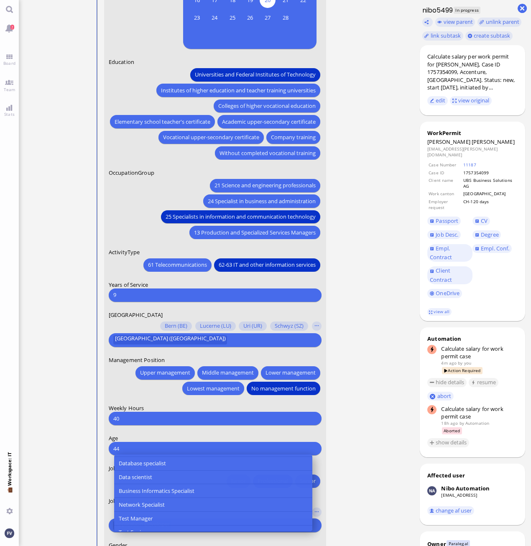
scroll to position [43, 0]
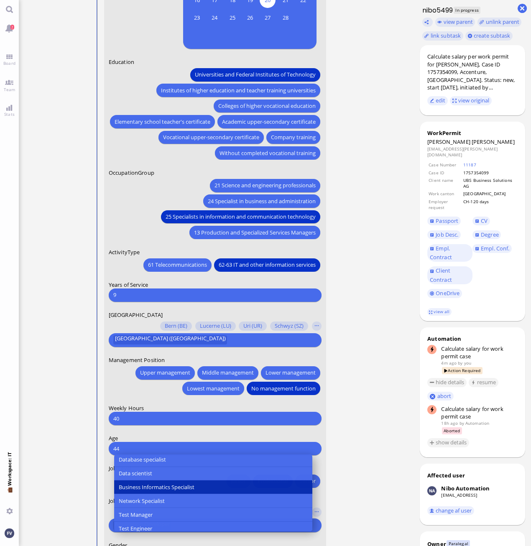
click at [158, 483] on span "Business Informatics Specialist" at bounding box center [156, 487] width 76 height 9
click at [359, 483] on ticket "08 Sep 20:06 by Automation Automation Calculate eligible salary for work permit…" at bounding box center [216, 273] width 395 height 546
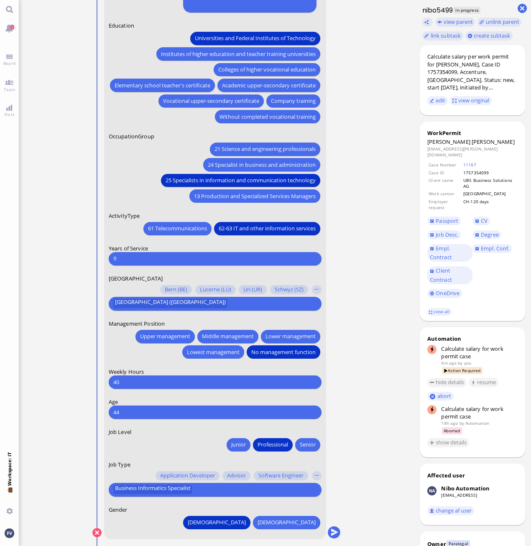
scroll to position [0, 0]
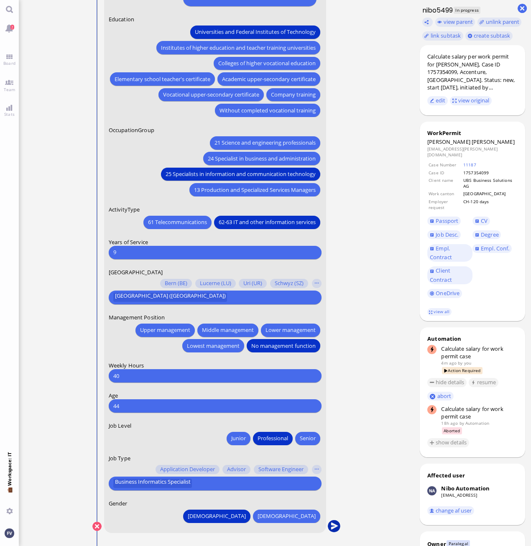
click at [337, 526] on button "submit" at bounding box center [333, 526] width 13 height 13
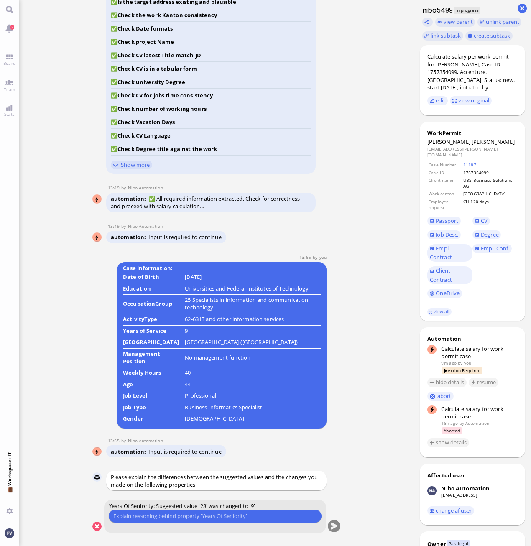
click at [211, 516] on input "text" at bounding box center [214, 516] width 203 height 9
type input "He joined Accenture in April 2016"
click at [337, 526] on button "submit" at bounding box center [333, 526] width 13 height 13
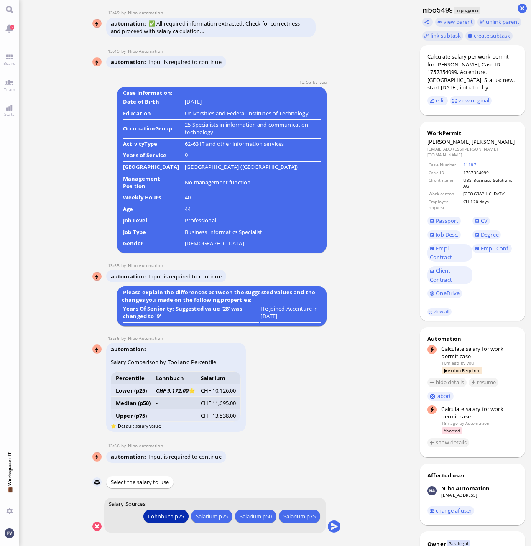
click at [157, 514] on div "Lohnbuch p25" at bounding box center [166, 516] width 36 height 9
click at [158, 515] on div "Lohnbuch p25" at bounding box center [166, 516] width 36 height 9
click at [337, 528] on button "submit" at bounding box center [333, 526] width 13 height 13
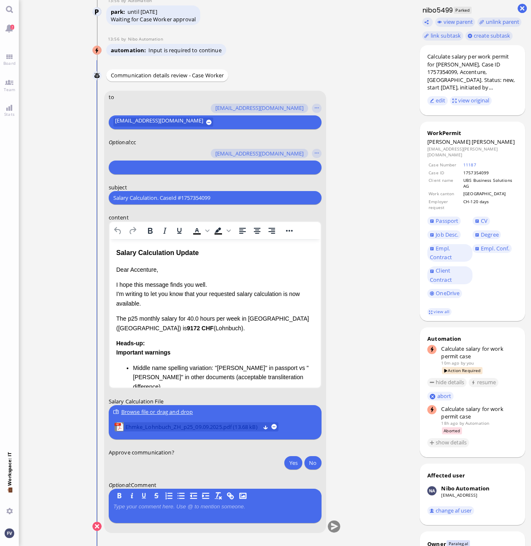
click at [168, 428] on span "Ehmke_Lohnbuch_ZH_p25_09.09.2025.pdf (13.68 kB)" at bounding box center [192, 426] width 135 height 9
click at [167, 409] on div "Browse file or drag and drop" at bounding box center [214, 412] width 203 height 9
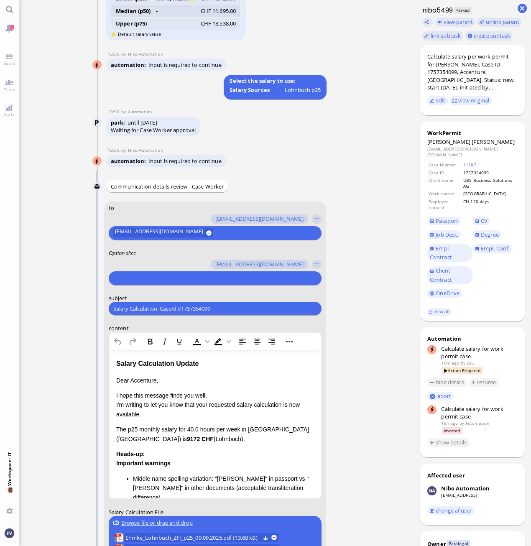
scroll to position [-125, 0]
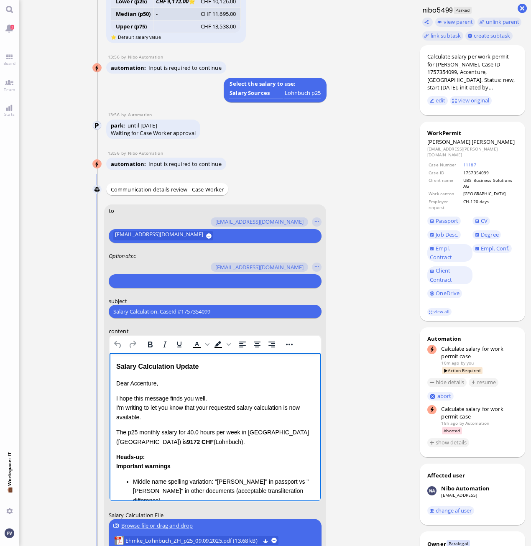
click at [117, 367] on div "Salary Calculation Update" at bounding box center [215, 366] width 198 height 11
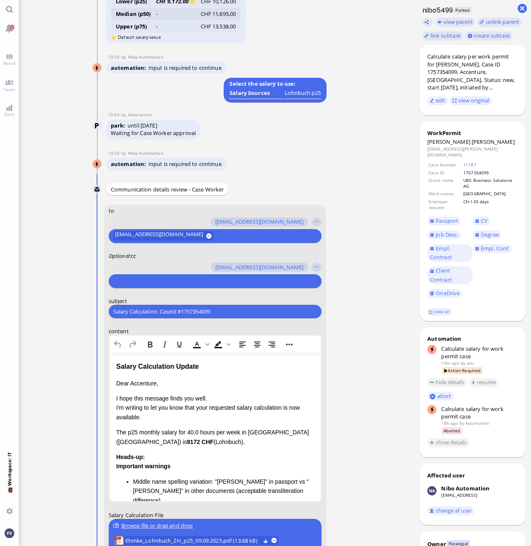
drag, startPoint x: 227, startPoint y: 314, endPoint x: 133, endPoint y: 306, distance: 94.4
click at [105, 312] on form "to amit.thakur@bluelakelegal.com anand.pazhenkottil@bluelakelegal.com anusha.th…" at bounding box center [215, 431] width 222 height 454
type input "PazPerTout new case: Christian Güntner Ehmke (1757354099 / 11235214), Employer …"
click at [189, 280] on input "text" at bounding box center [213, 281] width 201 height 9
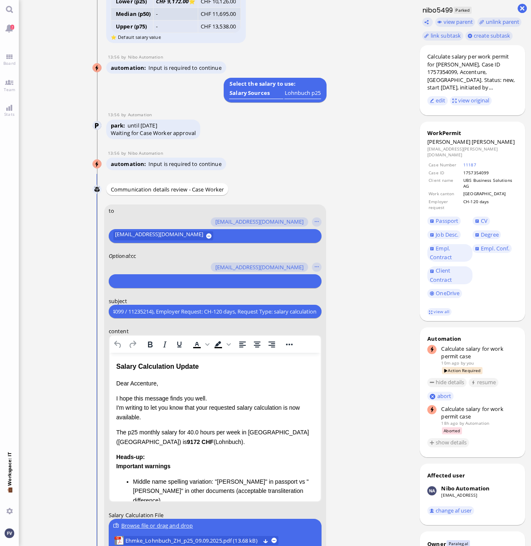
scroll to position [0, 0]
click at [316, 268] on button "button" at bounding box center [316, 267] width 9 height 9
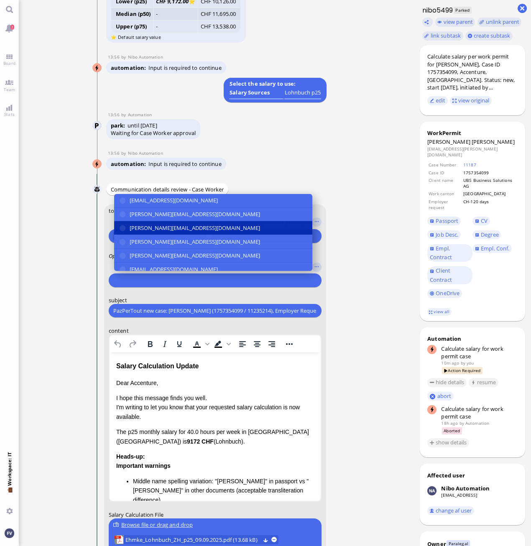
click at [242, 227] on button "[PERSON_NAME][EMAIL_ADDRESS][DOMAIN_NAME]" at bounding box center [213, 229] width 198 height 14
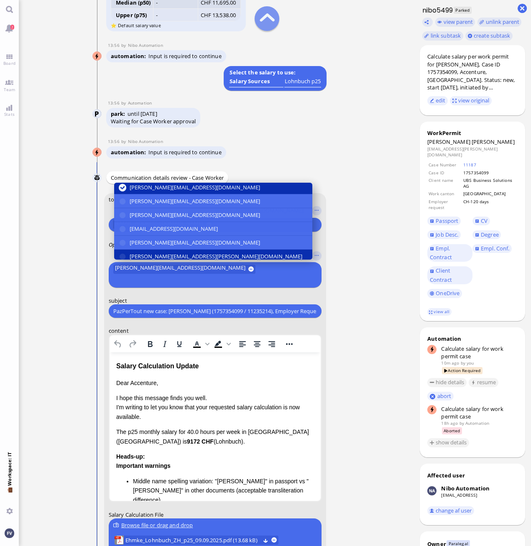
scroll to position [42, 0]
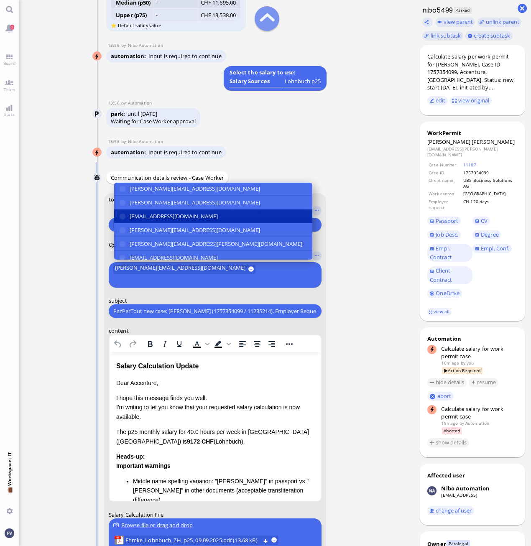
click at [243, 223] on button "[EMAIL_ADDRESS][DOMAIN_NAME]" at bounding box center [213, 216] width 198 height 14
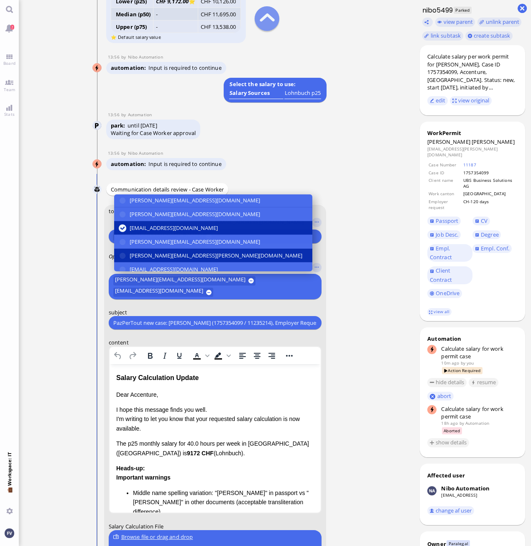
scroll to position [84, 0]
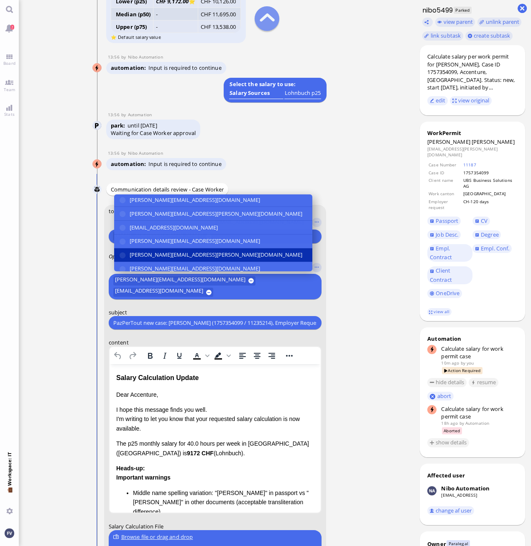
click at [239, 256] on button "[PERSON_NAME][EMAIL_ADDRESS][PERSON_NAME][DOMAIN_NAME]" at bounding box center [213, 255] width 198 height 14
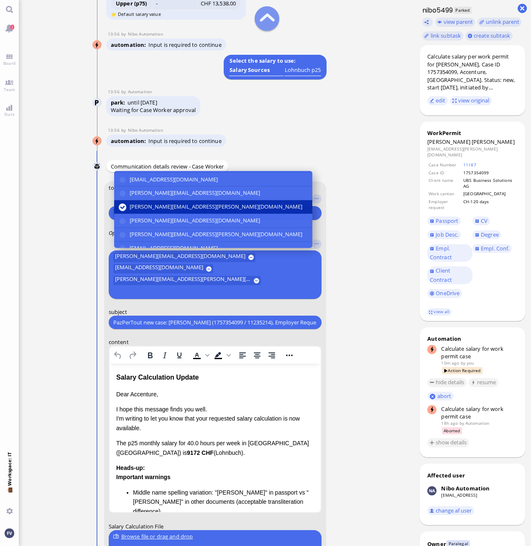
scroll to position [156, 0]
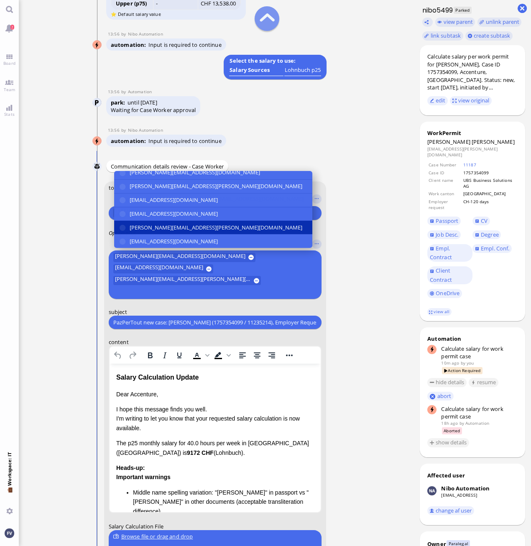
click at [223, 235] on button "[PERSON_NAME][EMAIL_ADDRESS][PERSON_NAME][DOMAIN_NAME]" at bounding box center [213, 228] width 198 height 14
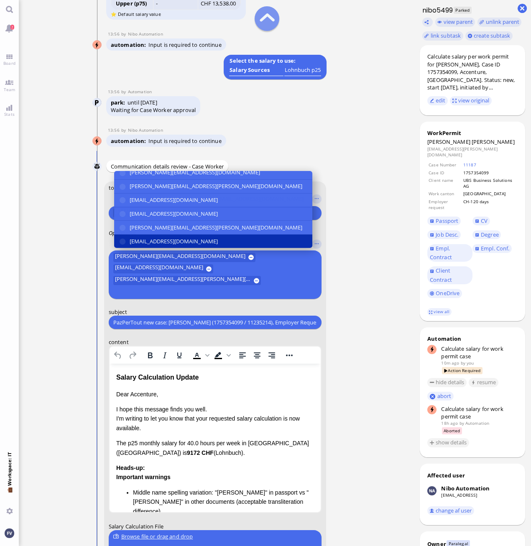
scroll to position [-148, 0]
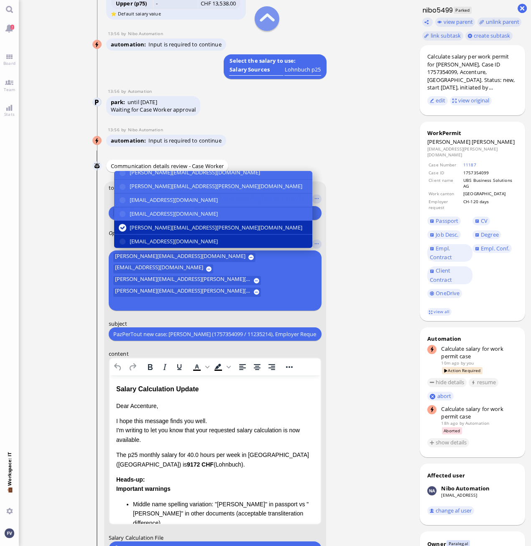
click at [217, 246] on span "[EMAIL_ADDRESS][DOMAIN_NAME]" at bounding box center [173, 241] width 88 height 9
click at [354, 286] on nitautoscroll "08 Sep 20:06 by Automation Automation Calculate eligible salary for work permit…" at bounding box center [217, 273] width 276 height 546
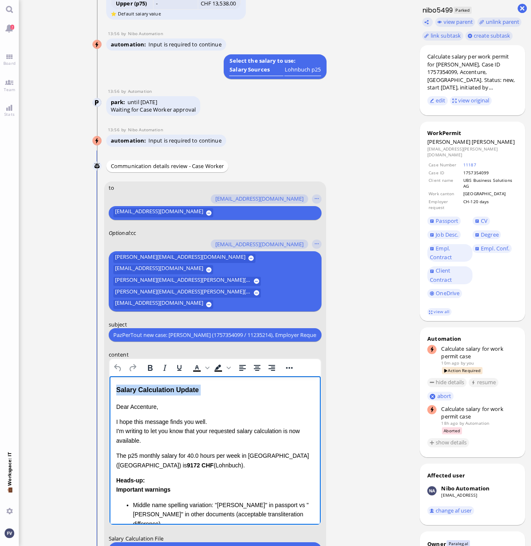
click at [116, 395] on div "Salary Calculation Update Dear Accenture, I hope this message finds you well. I…" at bounding box center [215, 489] width 198 height 210
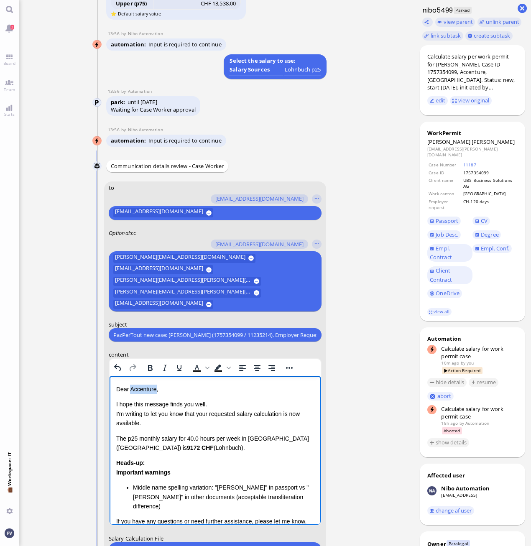
drag, startPoint x: 129, startPoint y: 387, endPoint x: 156, endPoint y: 388, distance: 26.8
click at [156, 388] on p "Dear Accenture," at bounding box center [215, 388] width 198 height 9
drag, startPoint x: 285, startPoint y: 411, endPoint x: 302, endPoint y: 411, distance: 16.7
click at [302, 411] on p "I hope this message finds you well. I'm writing to let you know that your reque…" at bounding box center [215, 413] width 198 height 28
click at [285, 411] on p "I hope this message finds you well. I'm writing to let you know that your reque…" at bounding box center [215, 413] width 198 height 28
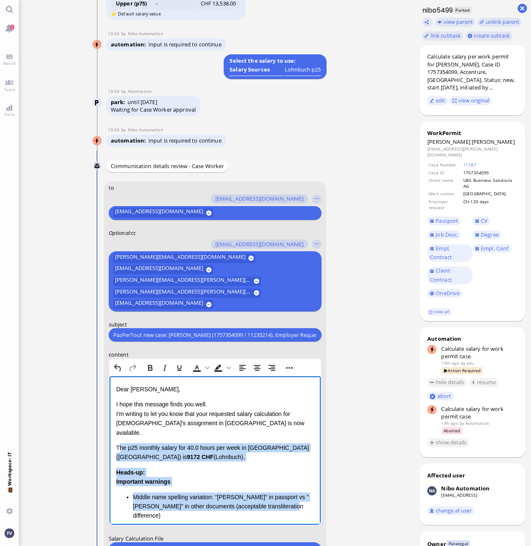
drag, startPoint x: 117, startPoint y: 438, endPoint x: 289, endPoint y: 499, distance: 182.6
click at [289, 499] on div "Dear Valentina, I hope this message finds you well. I'm writing to let you know…" at bounding box center [215, 476] width 198 height 185
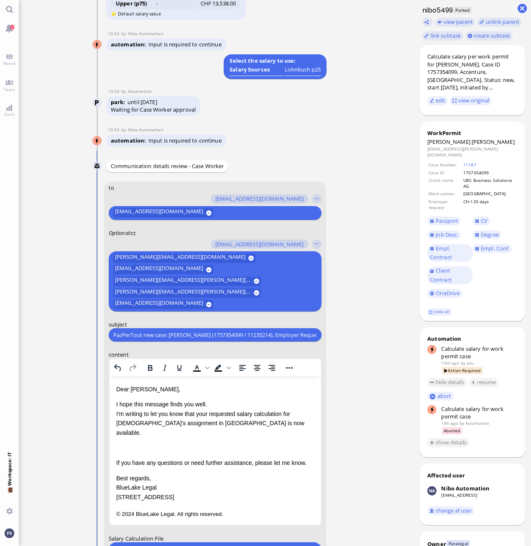
click at [130, 443] on p "Rich Text Area. Press ALT-0 for help." at bounding box center [215, 447] width 198 height 9
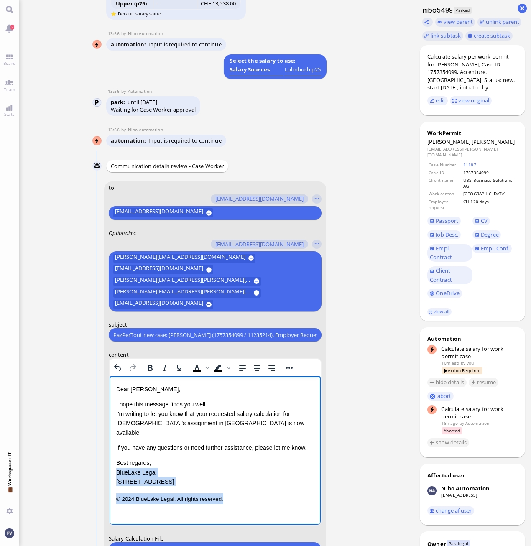
drag, startPoint x: 116, startPoint y: 462, endPoint x: 250, endPoint y: 510, distance: 141.9
click at [250, 510] on html "Dear Valentina, I hope this message finds you well. I'm writing to let you know…" at bounding box center [214, 444] width 211 height 136
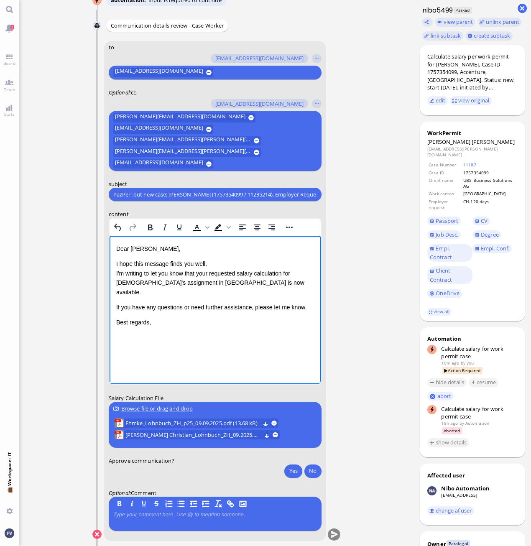
scroll to position [0, 0]
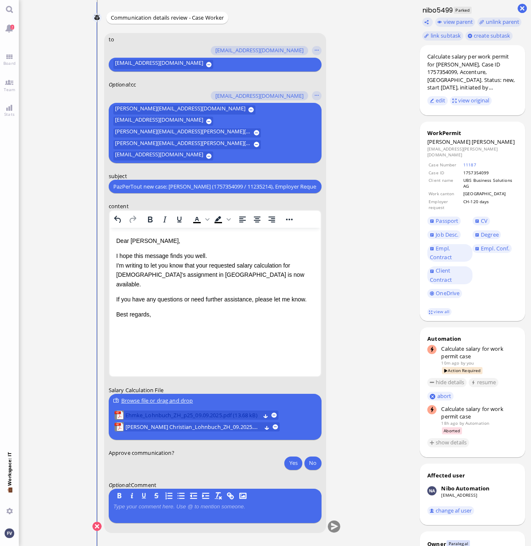
click at [205, 413] on span "Ehmke_Lohnbuch_ZH_p25_09.09.2025.pdf (13.68 kB)" at bounding box center [192, 415] width 135 height 9
click at [294, 461] on button "Yes" at bounding box center [293, 462] width 18 height 13
click at [337, 524] on button "submit" at bounding box center [333, 526] width 13 height 13
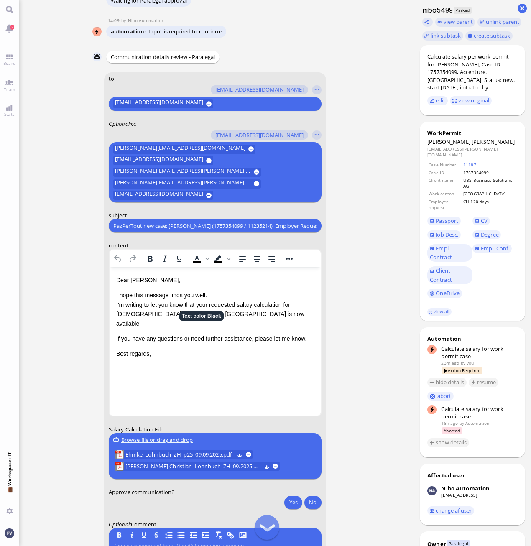
scroll to position [0, 0]
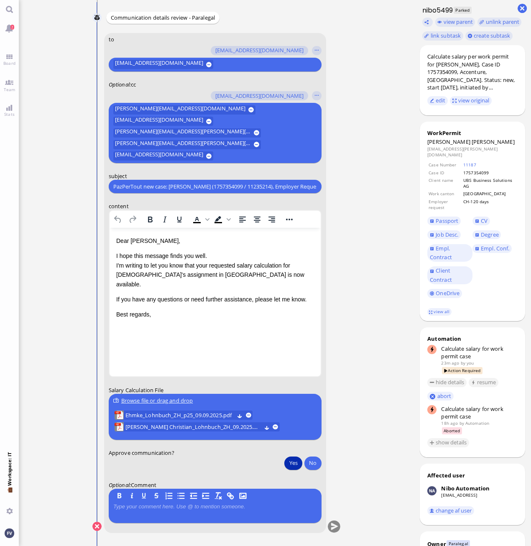
click at [291, 461] on button "Yes" at bounding box center [293, 462] width 18 height 13
click at [335, 526] on button "submit" at bounding box center [333, 526] width 13 height 13
click at [3, 88] on span "Team" at bounding box center [10, 90] width 16 height 6
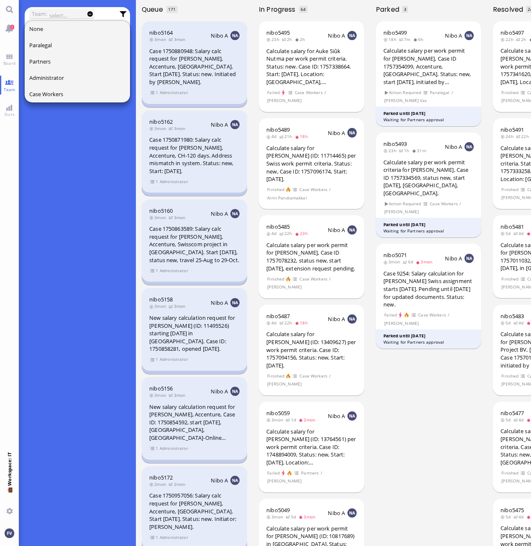
click at [59, 161] on div "What is team view? Team view is an advanced search mode where you can select ti…" at bounding box center [77, 295] width 105 height 501
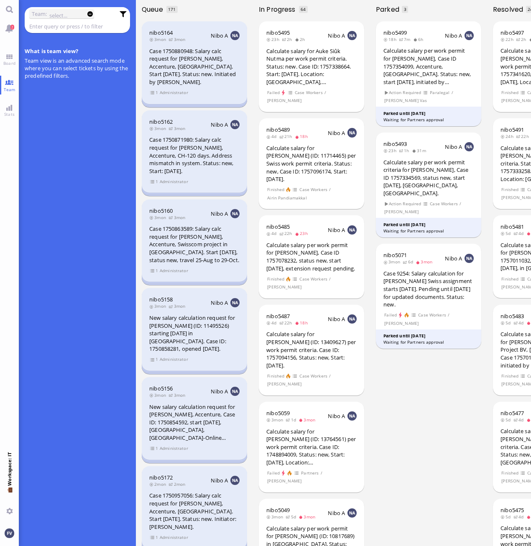
click at [49, 25] on input "text" at bounding box center [71, 26] width 85 height 9
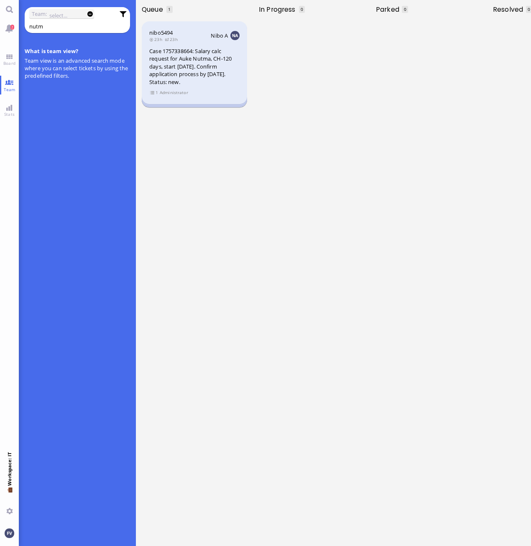
type input "nutm"
click at [210, 89] on section "1 Administrator" at bounding box center [194, 92] width 90 height 8
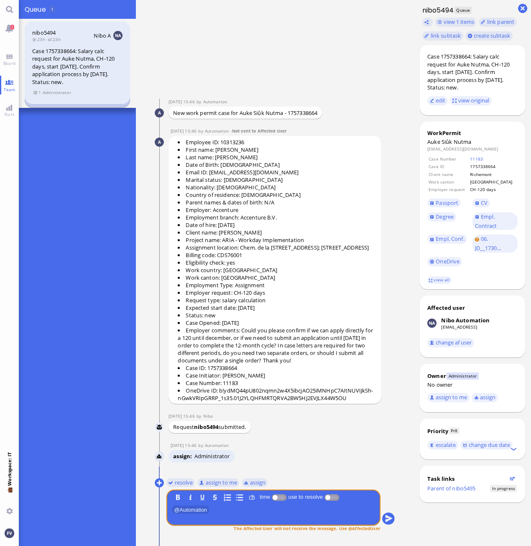
click at [46, 101] on div "nibo5494 23h 23h Nibo A Case 1757338664: Salary calc request for Auke Nutma, CH…" at bounding box center [77, 62] width 105 height 83
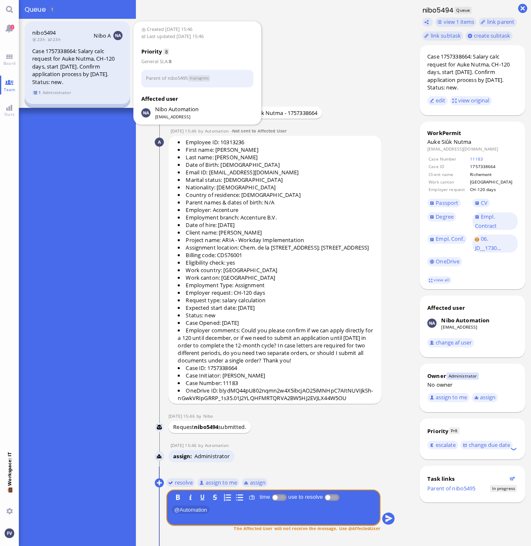
click at [39, 93] on span "1" at bounding box center [37, 92] width 8 height 7
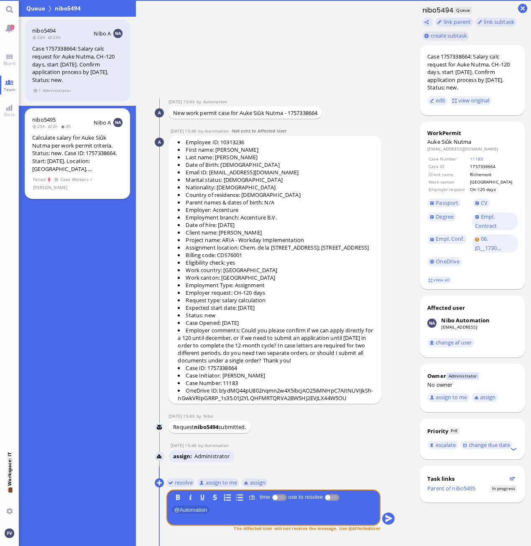
click at [48, 139] on div "Calculate salary for Auke Siûk Nutma per work permit criteria. Status: new. Cas…" at bounding box center [77, 153] width 90 height 39
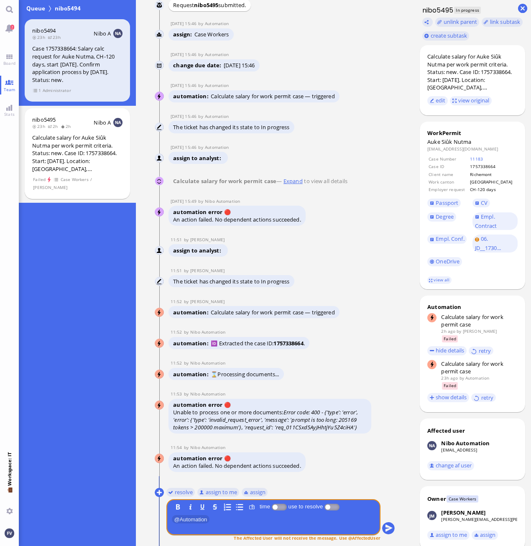
scroll to position [0, 0]
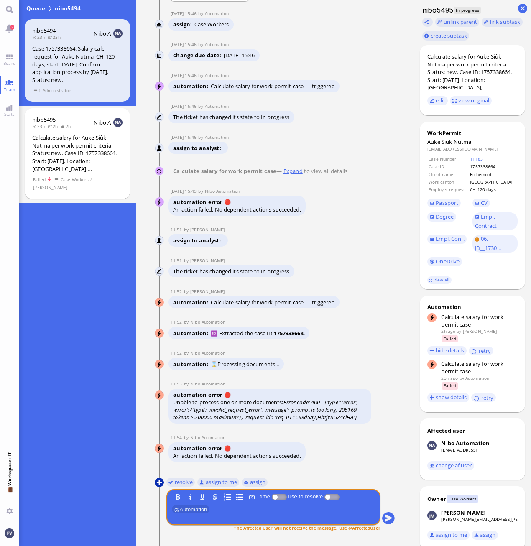
click at [159, 480] on button at bounding box center [159, 482] width 9 height 9
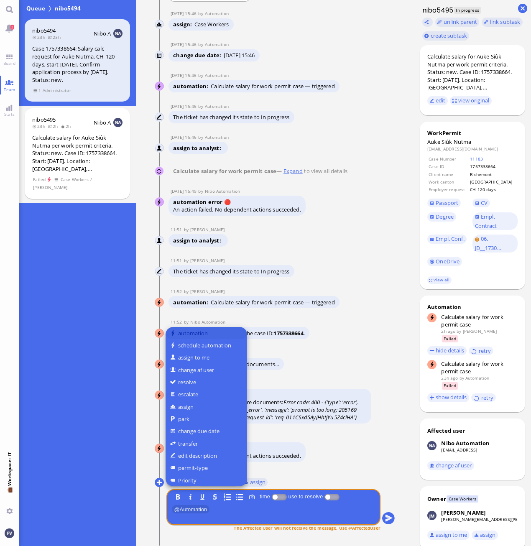
click at [191, 334] on button "automation" at bounding box center [207, 333] width 82 height 12
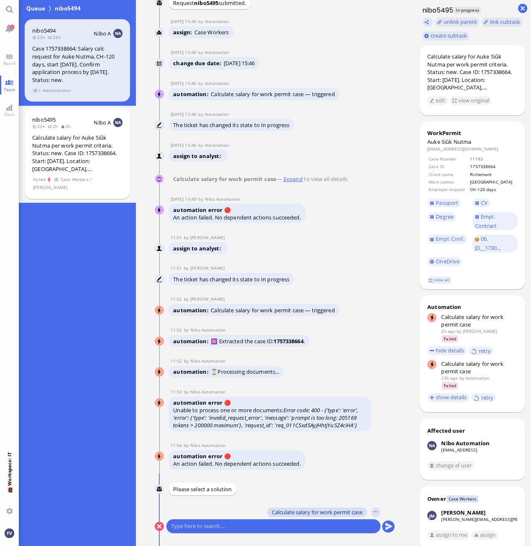
click at [290, 514] on span "Calculate salary for work permit case" at bounding box center [317, 512] width 91 height 7
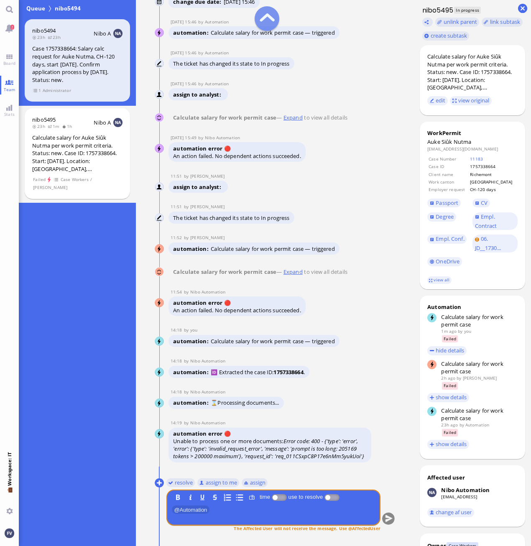
scroll to position [-147, 0]
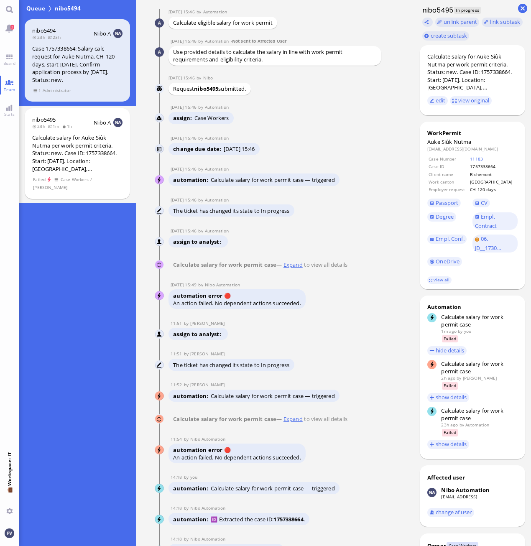
click at [296, 263] on link "Expand" at bounding box center [293, 265] width 22 height 8
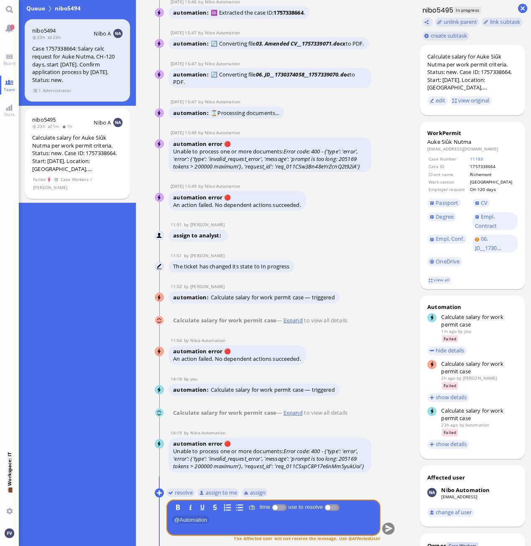
scroll to position [0, 0]
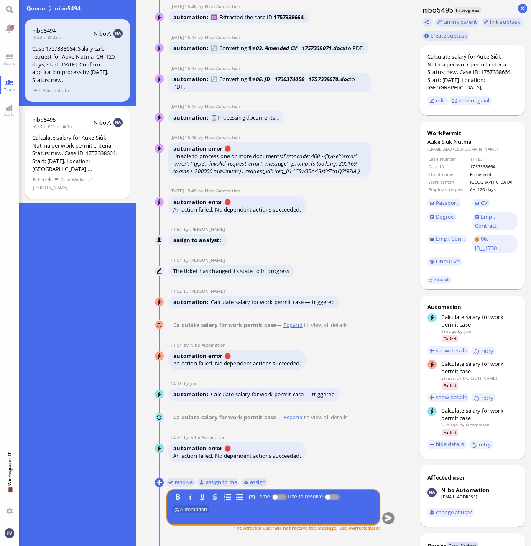
click at [408, 515] on ticket "08 Sep 15:46 by Automation Automation Calculate eligible salary for work permit…" at bounding box center [275, 273] width 278 height 546
click at [396, 499] on nitautoscroll "08 Sep 15:46 by Automation Automation Calculate eligible salary for work permit…" at bounding box center [274, 273] width 267 height 546
click at [443, 263] on link "OneDrive" at bounding box center [444, 261] width 35 height 9
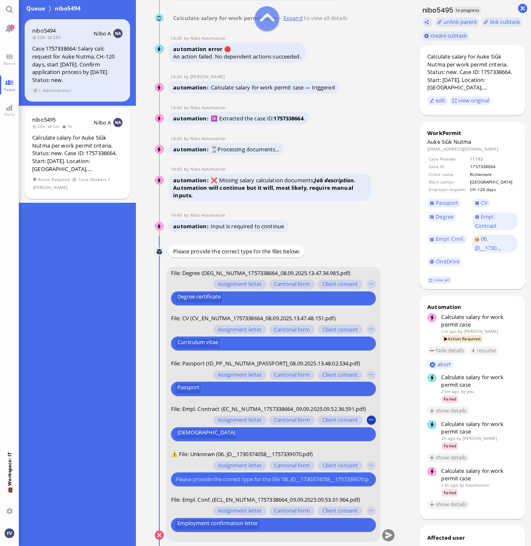
scroll to position [0, 0]
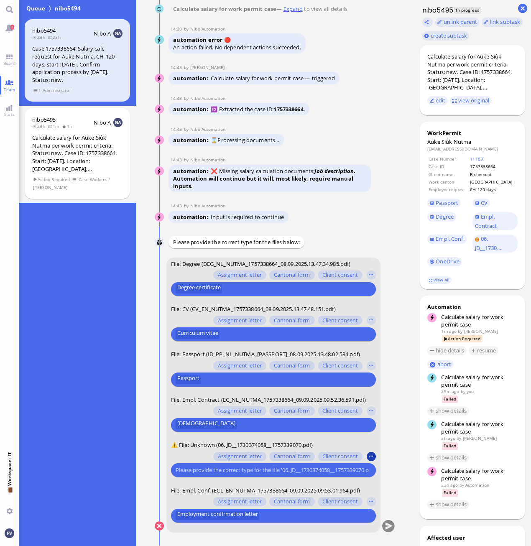
click at [373, 456] on button "button" at bounding box center [371, 456] width 9 height 9
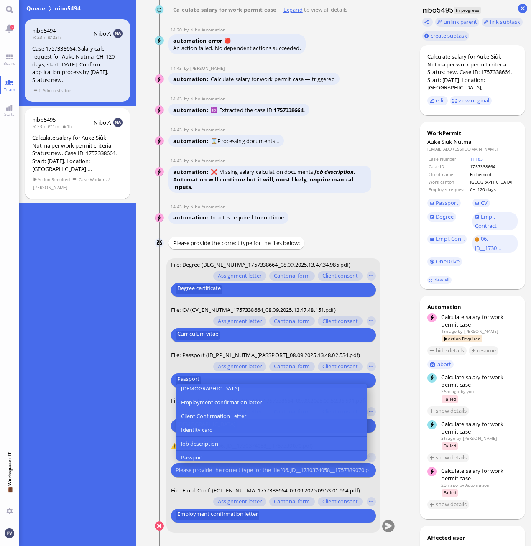
scroll to position [84, 0]
click at [269, 431] on button "Job description" at bounding box center [271, 431] width 190 height 14
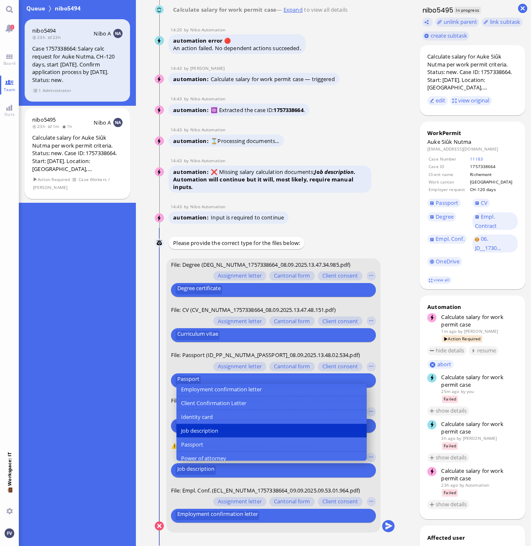
click at [387, 458] on conversation-line "You File: Degree (DEG_NL_NUTMA_1757338664_08.09.2025.13.47.34.985.pdf) Assignme…" at bounding box center [275, 400] width 240 height 285
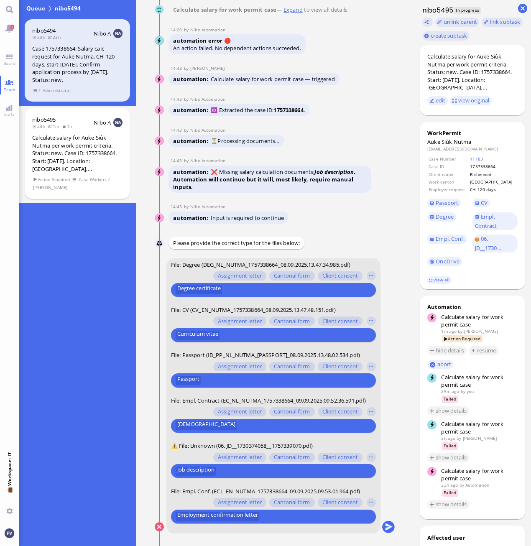
scroll to position [0, 0]
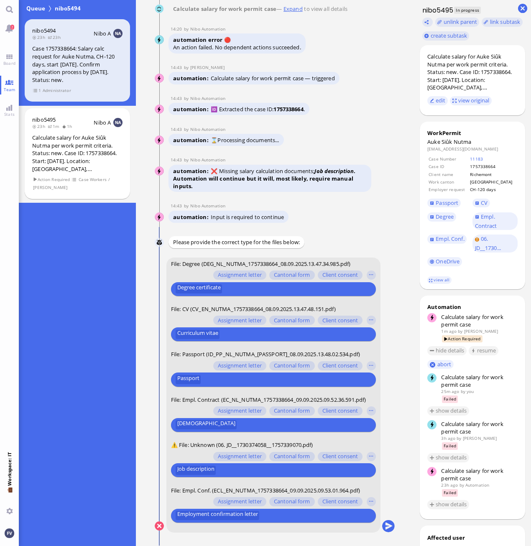
click at [395, 526] on nitautoscroll "08 Sep 15:46 by Automation Automation Calculate eligible salary for work permit…" at bounding box center [274, 273] width 267 height 546
click at [387, 523] on button "submit" at bounding box center [388, 526] width 13 height 13
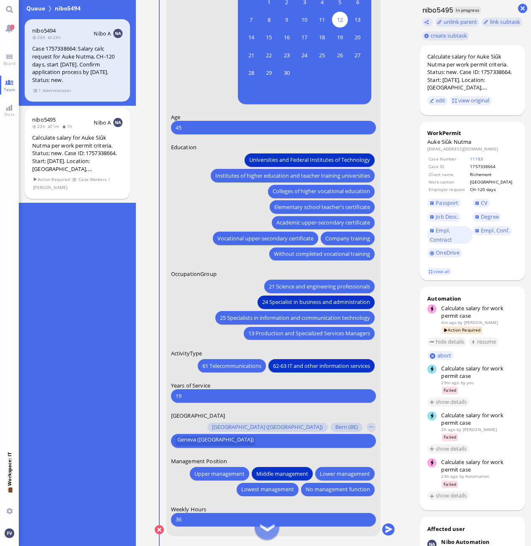
scroll to position [0, 0]
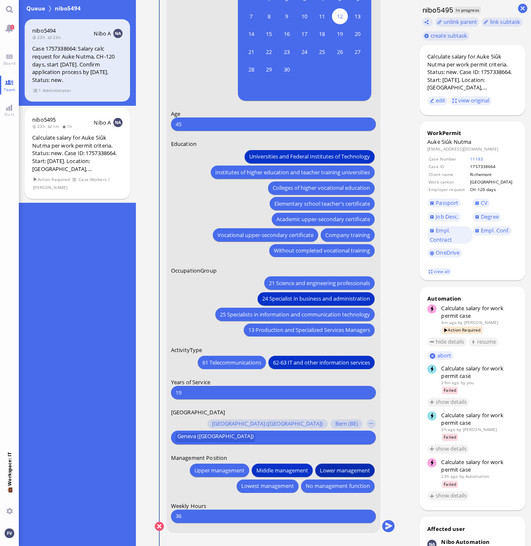
click at [355, 473] on span "Lower management" at bounding box center [345, 470] width 50 height 9
click at [390, 530] on button "submit" at bounding box center [388, 526] width 13 height 13
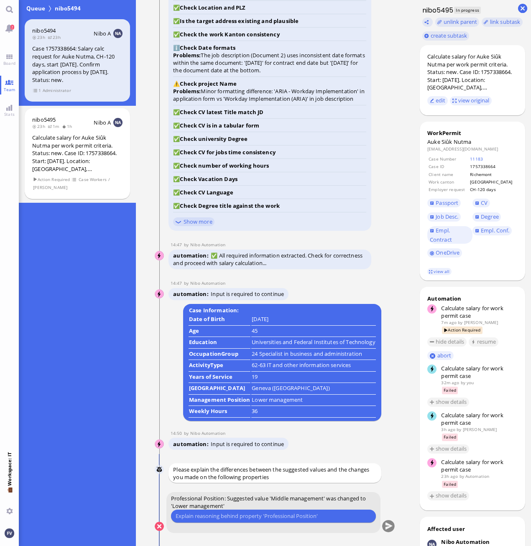
click at [199, 516] on input "text" at bounding box center [274, 516] width 196 height 9
click at [247, 517] on input "Senior manager is cadre inferieur/lower management" at bounding box center [274, 516] width 196 height 9
type input "Senior manager is cadre inférieur/lower management"
click at [388, 526] on button "submit" at bounding box center [388, 526] width 13 height 13
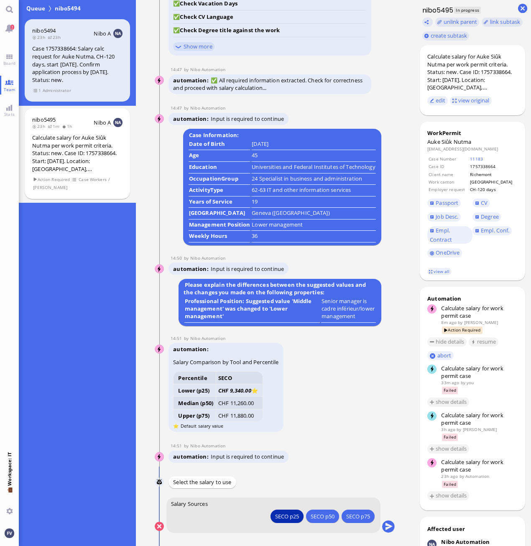
click at [289, 517] on div "SECO p25" at bounding box center [287, 516] width 24 height 9
click at [286, 518] on div "SECO p25" at bounding box center [287, 516] width 24 height 9
click at [386, 525] on button "submit" at bounding box center [388, 526] width 13 height 13
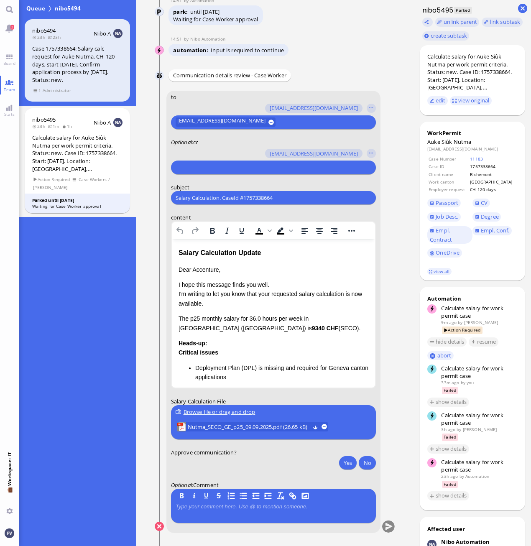
click at [404, 515] on nitautoscroll "08 Sep 15:46 by Automation Automation Calculate eligible salary for work permit…" at bounding box center [274, 273] width 267 height 546
click at [224, 425] on span "Nutma_SECO_GE_p25_09.09.2025.pdf (26.65 kB)" at bounding box center [248, 426] width 122 height 9
click at [348, 463] on button "Yes" at bounding box center [348, 462] width 18 height 13
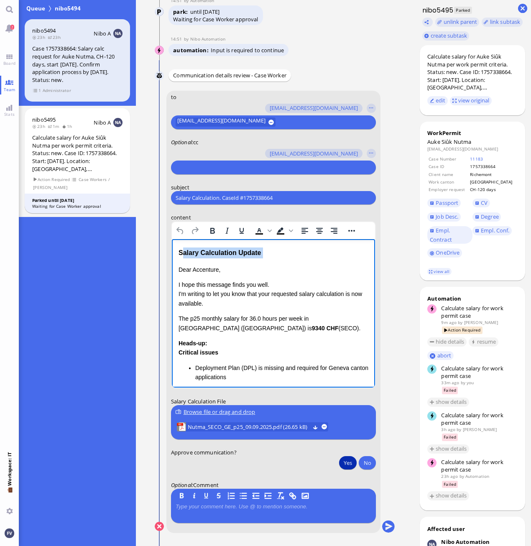
drag, startPoint x: 180, startPoint y: 251, endPoint x: 176, endPoint y: 259, distance: 8.8
click at [176, 259] on html "Salary Calculation Update Dear Accenture, I hope this message finds you well. I…" at bounding box center [272, 401] width 203 height 325
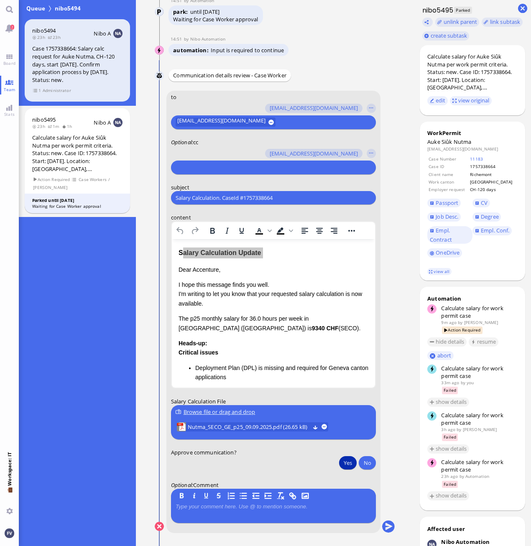
click at [228, 167] on input "text" at bounding box center [272, 167] width 193 height 9
click at [371, 151] on button "button" at bounding box center [371, 153] width 9 height 9
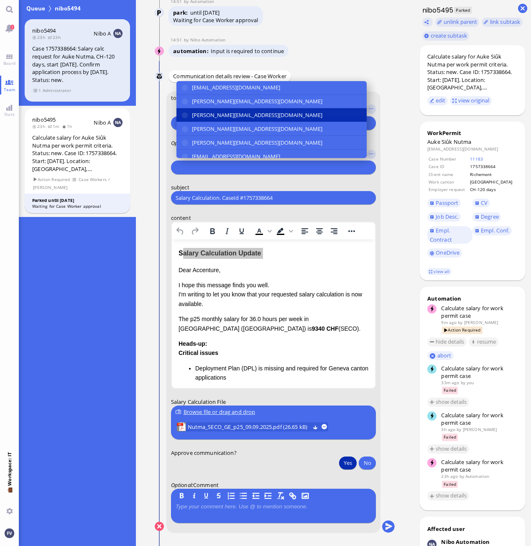
click at [275, 113] on span "[PERSON_NAME][EMAIL_ADDRESS][DOMAIN_NAME]" at bounding box center [257, 115] width 130 height 9
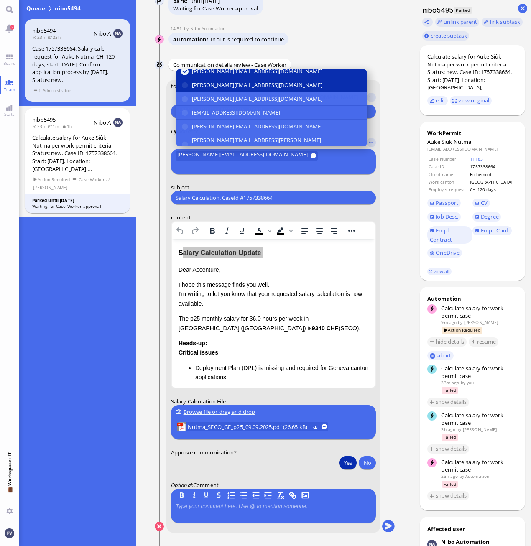
scroll to position [42, 0]
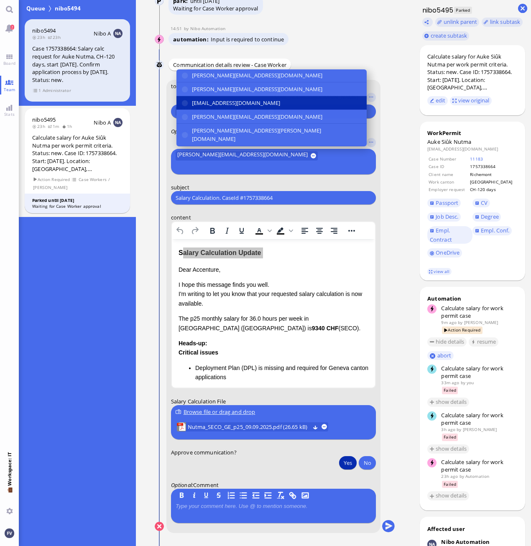
click at [254, 107] on span "[EMAIL_ADDRESS][DOMAIN_NAME]" at bounding box center [236, 103] width 88 height 9
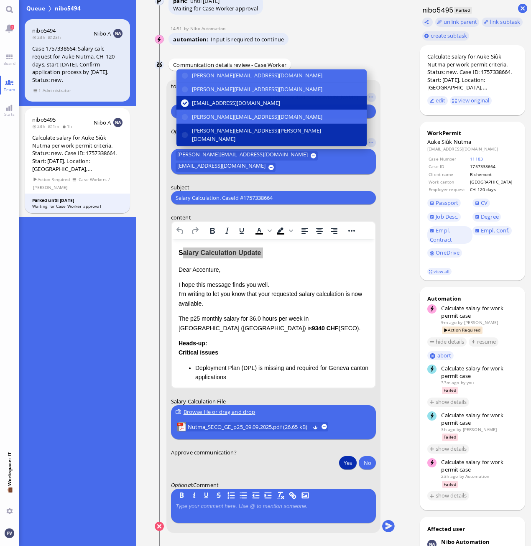
scroll to position [84, 0]
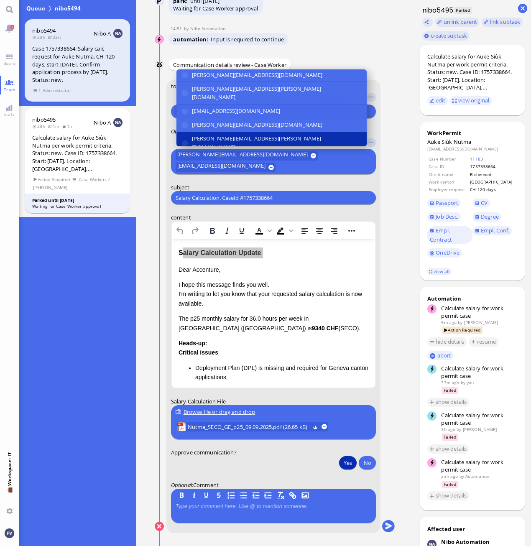
click at [261, 134] on span "[PERSON_NAME][EMAIL_ADDRESS][PERSON_NAME][DOMAIN_NAME]" at bounding box center [277, 143] width 170 height 18
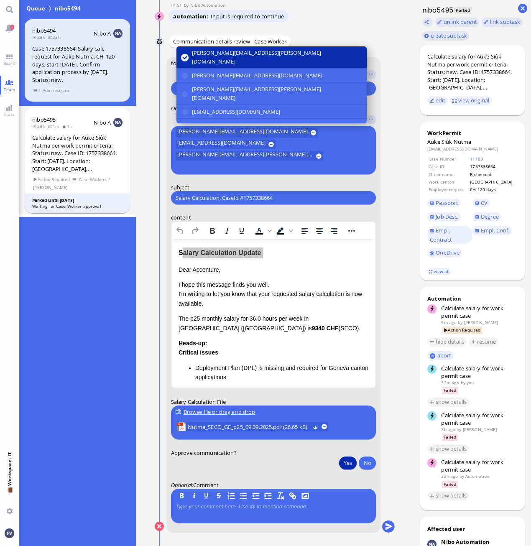
scroll to position [156, 0]
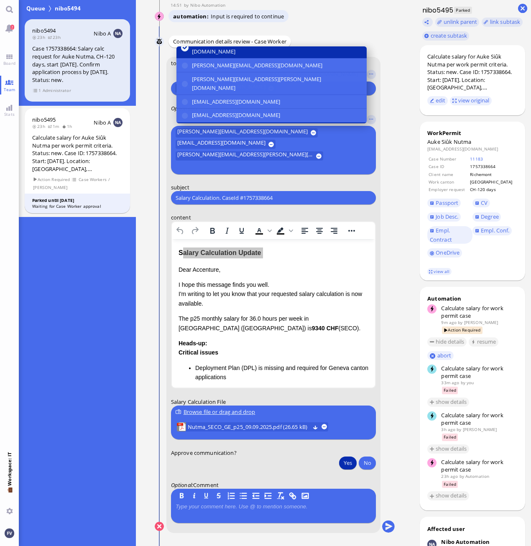
click at [264, 125] on span "[PERSON_NAME][EMAIL_ADDRESS][PERSON_NAME][DOMAIN_NAME]" at bounding box center [277, 134] width 170 height 18
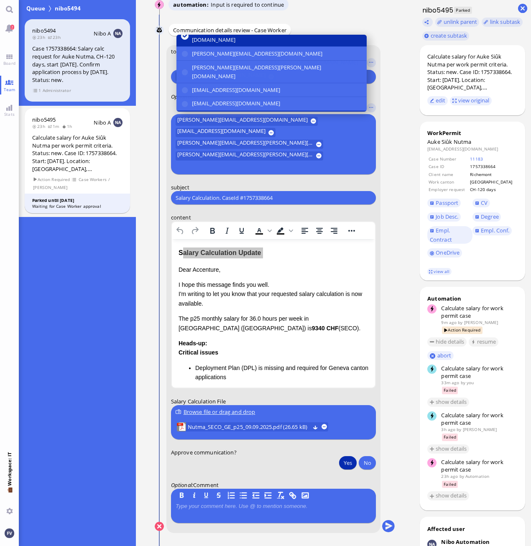
click at [266, 127] on div "anusha.thakur@bluelakelegal.com den.ezhukattil@bluelakelegal.com jakob.wendel@b…" at bounding box center [272, 144] width 196 height 58
click at [268, 135] on span "[EMAIL_ADDRESS][DOMAIN_NAME]" at bounding box center [236, 139] width 88 height 9
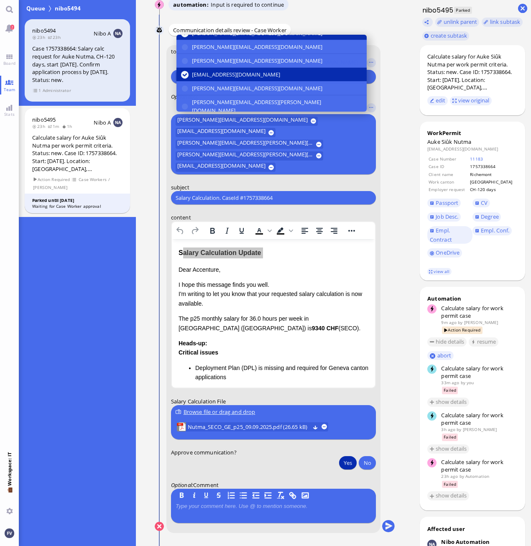
scroll to position [0, 0]
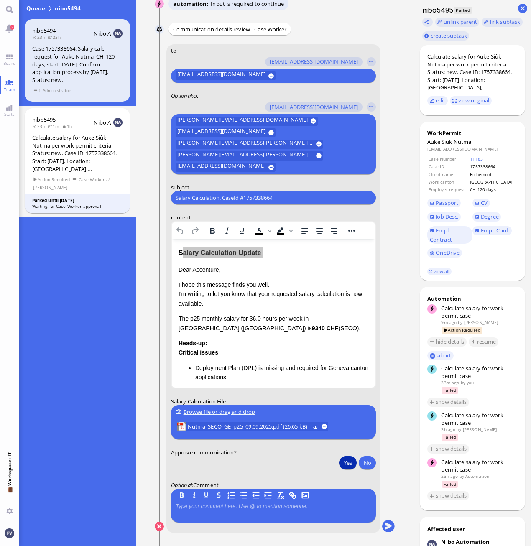
click at [287, 192] on div "Salary Calculation. CaseId #1757338664 Please type something" at bounding box center [273, 197] width 205 height 13
drag, startPoint x: 287, startPoint y: 196, endPoint x: 156, endPoint y: 196, distance: 131.3
click at [156, 196] on conversation-line "You to amit.thakur@bluelakelegal.com anand.pazhenkottil@bluelakelegal.com anush…" at bounding box center [275, 293] width 240 height 499
paste input "PazPerTout new case: Auke Siûk Nutma (1757338664 / 10313236), Employer Request:…"
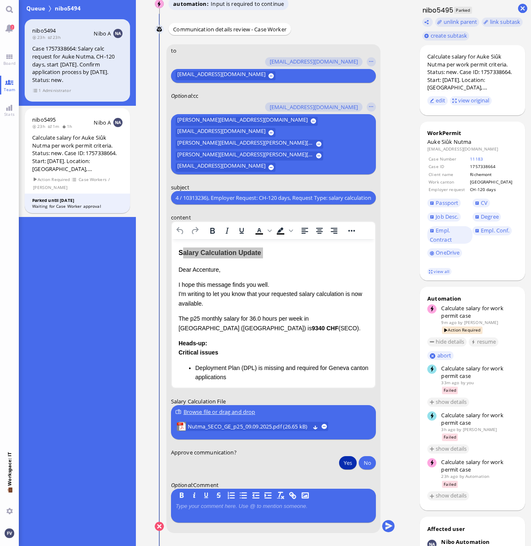
type input "PazPerTout new case: Auke Siûk Nutma (1757338664 / 10313236), Employer Request:…"
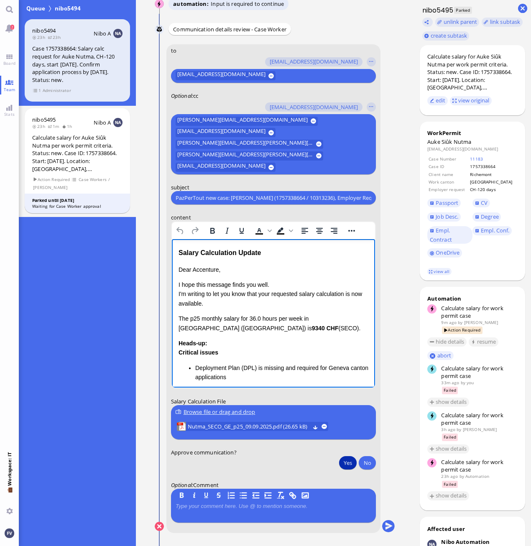
click at [180, 263] on div "Salary Calculation Update Dear Accenture, I hope this message finds you well. I…" at bounding box center [273, 401] width 190 height 309
click at [176, 268] on html "Salary Calculation Update Dear Accenture, I hope this message finds you well. I…" at bounding box center [272, 401] width 203 height 325
click at [178, 268] on p "Dear Accenture," at bounding box center [273, 269] width 190 height 9
drag, startPoint x: 192, startPoint y: 270, endPoint x: 217, endPoint y: 268, distance: 25.2
click at [217, 268] on p "Dear Accenture," at bounding box center [273, 269] width 190 height 9
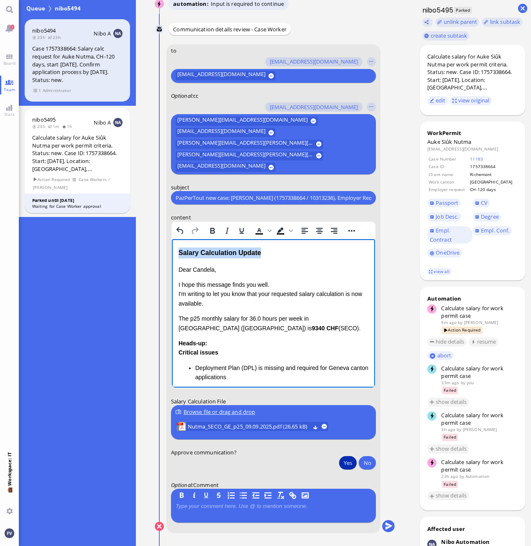
drag, startPoint x: 273, startPoint y: 254, endPoint x: 165, endPoint y: 252, distance: 107.4
click at [171, 252] on html "Salary Calculation Update Dear Candela, I hope this message finds you well. I'm…" at bounding box center [272, 401] width 203 height 325
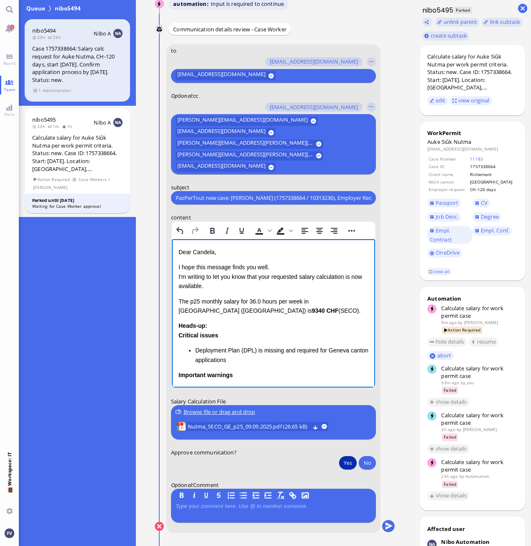
click at [347, 275] on p "I hope this message finds you well. I'm writing to let you know that your reque…" at bounding box center [273, 277] width 190 height 28
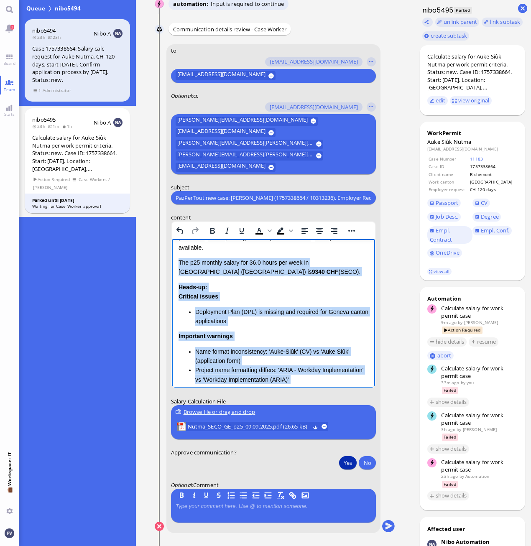
scroll to position [79, 0]
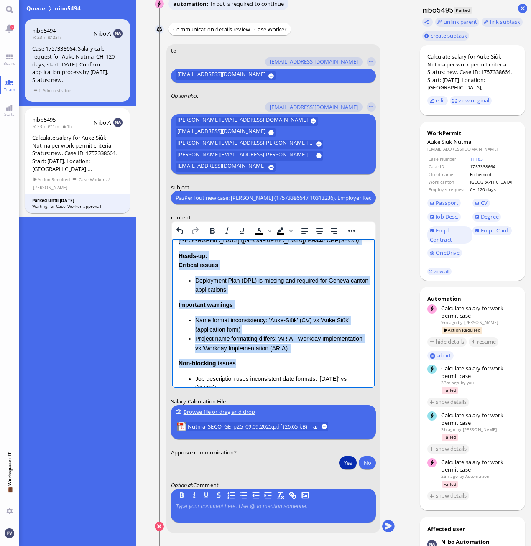
drag, startPoint x: 179, startPoint y: 298, endPoint x: 268, endPoint y: 378, distance: 120.2
click at [268, 378] on div "Dear Candela, I hope this message finds you well. I'm writing to let you know t…" at bounding box center [273, 309] width 190 height 283
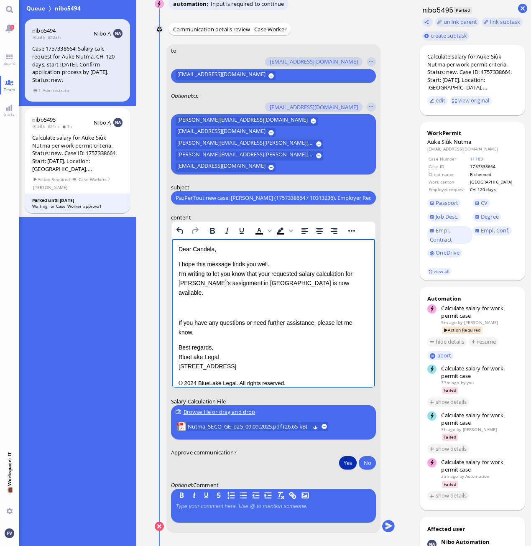
scroll to position [0, 0]
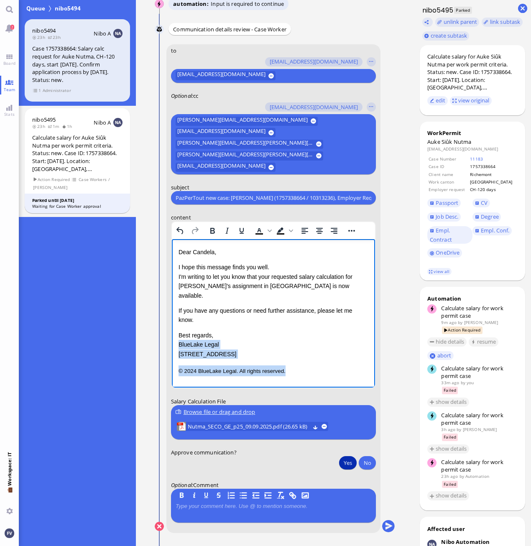
drag, startPoint x: 291, startPoint y: 354, endPoint x: 167, endPoint y: 322, distance: 128.2
click at [171, 322] on html "Dear Candela, I hope this message finds you well. I'm writing to let you know t…" at bounding box center [272, 311] width 203 height 145
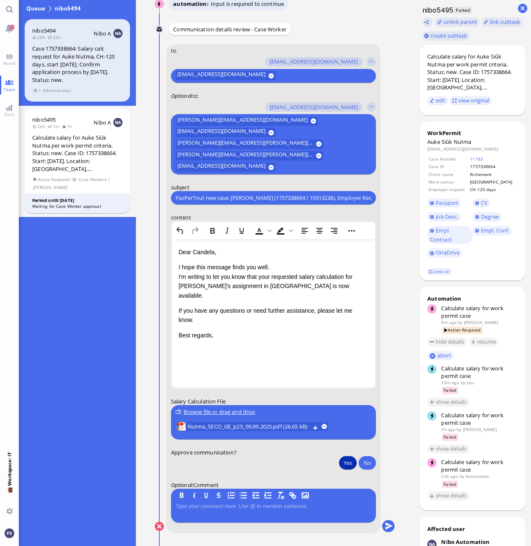
click at [414, 487] on div "Calculate salary for Auke Siûk Nutma per work permit criteria. Status: new. Cas…" at bounding box center [472, 294] width 117 height 503
click at [370, 300] on html "Dear Candela, I hope this message finds you well. I'm writing to let you know t…" at bounding box center [272, 293] width 203 height 109
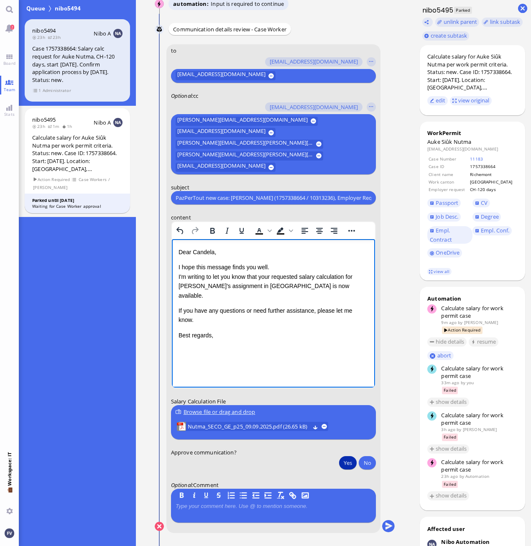
click at [339, 288] on p "I hope this message finds you well. I'm writing to let you know that your reque…" at bounding box center [273, 282] width 190 height 38
drag, startPoint x: 368, startPoint y: 301, endPoint x: 218, endPoint y: 304, distance: 150.1
click at [218, 304] on html "Dear Candela, I hope this message finds you well. I'm writing to let you know t…" at bounding box center [272, 306] width 203 height 134
click at [357, 306] on p "Please consider the lead time of 5 weeks for EU-citizens in Geneva" at bounding box center [273, 315] width 190 height 19
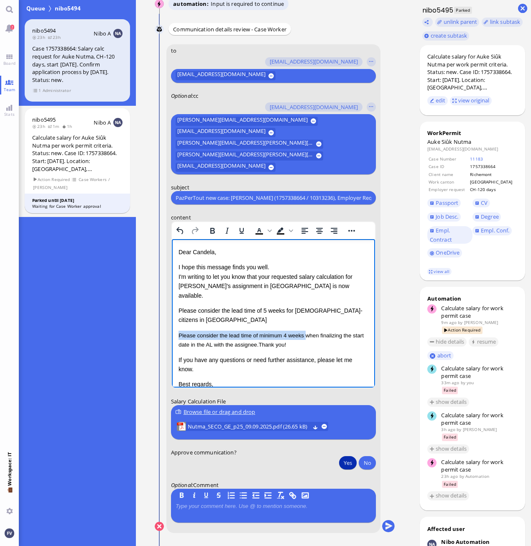
drag, startPoint x: 179, startPoint y: 317, endPoint x: 306, endPoint y: 318, distance: 127.5
click at [306, 332] on span "Please consider the lead time of minimum 4 weeks when finalizing the start date…" at bounding box center [270, 339] width 185 height 15
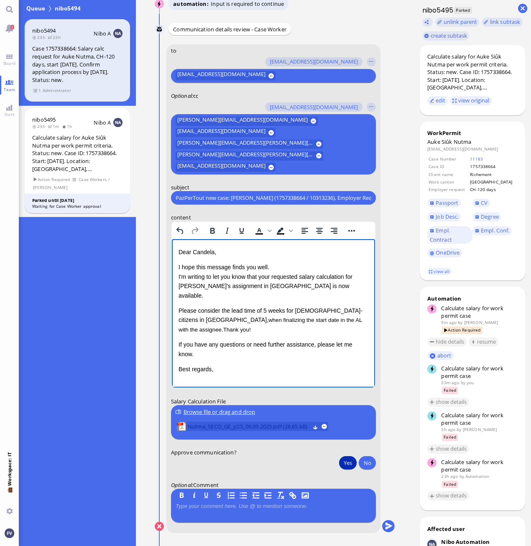
click at [258, 427] on span "Nutma_SECO_GE_p25_09.09.2025.pdf (26.65 kB)" at bounding box center [248, 426] width 122 height 9
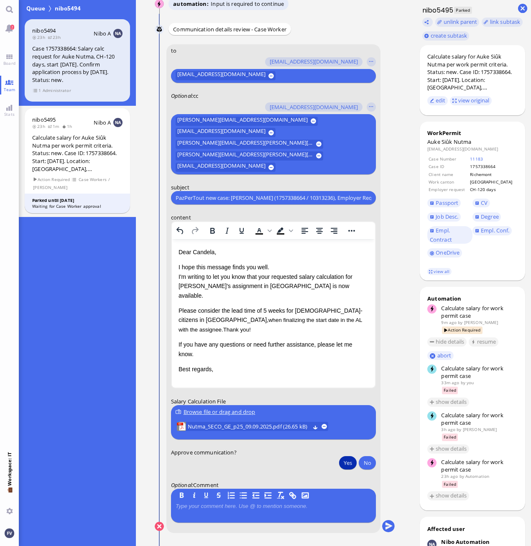
click at [395, 526] on nitautoscroll "08 Sep 15:46 by Automation Automation Calculate eligible salary for work permit…" at bounding box center [274, 273] width 267 height 546
click at [386, 526] on button "submit" at bounding box center [388, 526] width 13 height 13
click at [407, 513] on nitautoscroll "08 Sep 15:46 by Automation Automation Calculate eligible salary for work permit…" at bounding box center [274, 273] width 267 height 546
click at [345, 466] on button "Yes" at bounding box center [348, 462] width 18 height 13
click at [388, 524] on button "submit" at bounding box center [388, 526] width 13 height 13
